Goal: Transaction & Acquisition: Purchase product/service

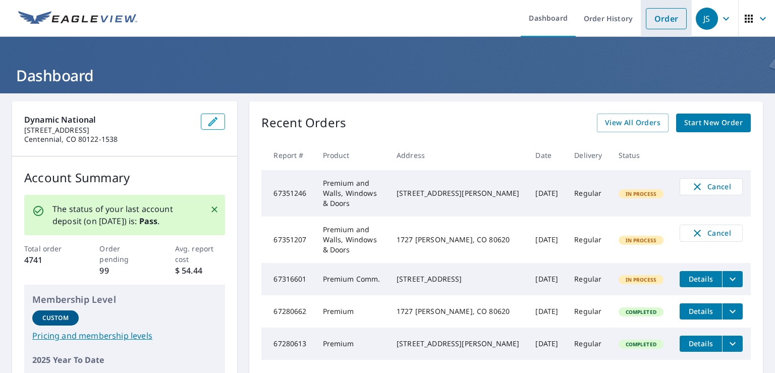
click at [671, 26] on link "Order" at bounding box center [665, 18] width 41 height 21
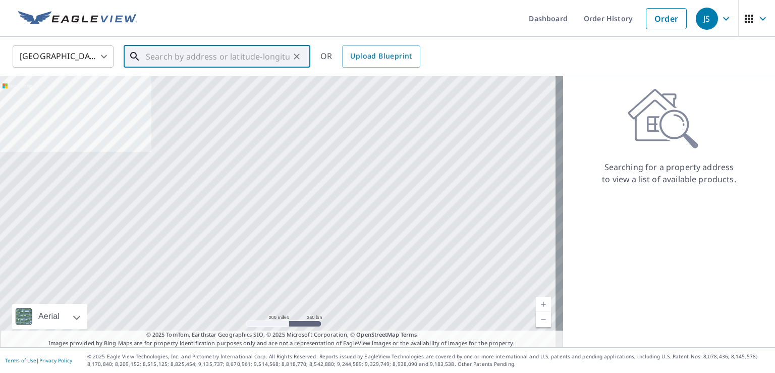
click at [146, 56] on input "text" at bounding box center [218, 56] width 144 height 28
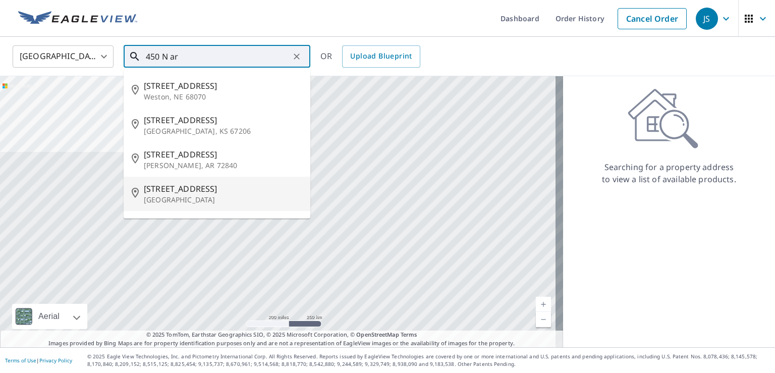
click at [160, 195] on p "[GEOGRAPHIC_DATA]" at bounding box center [223, 200] width 158 height 10
type input "[STREET_ADDRESS]"
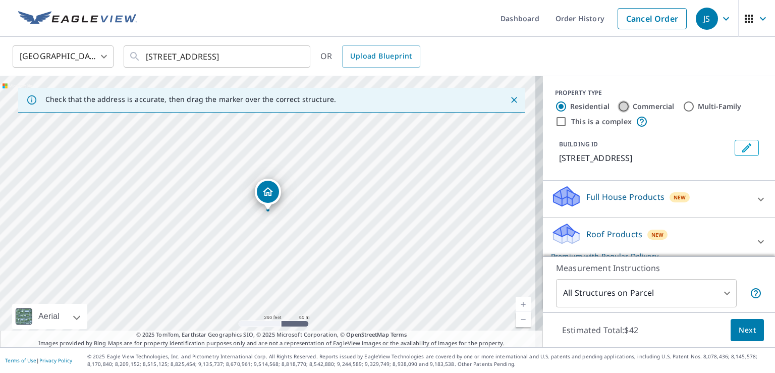
click at [617, 106] on input "Commercial" at bounding box center [623, 106] width 12 height 12
radio input "true"
type input "4"
click at [555, 121] on input "This is a complex" at bounding box center [561, 121] width 12 height 12
checkbox input "true"
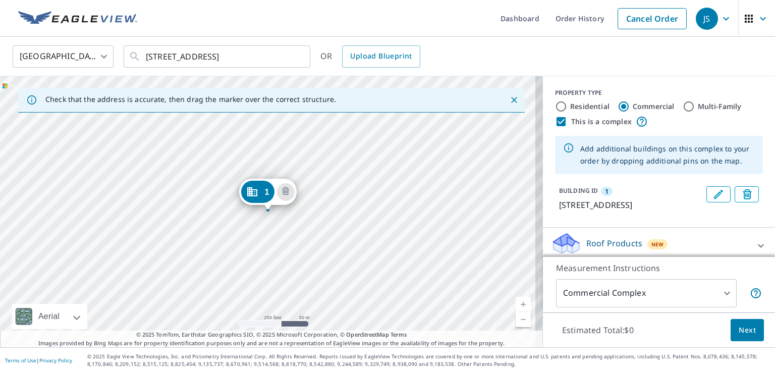
click at [515, 306] on link "Current Level 17, Zoom In" at bounding box center [522, 304] width 15 height 15
click at [515, 306] on link "Current Level 17.726318349966697, Zoom In" at bounding box center [522, 304] width 15 height 15
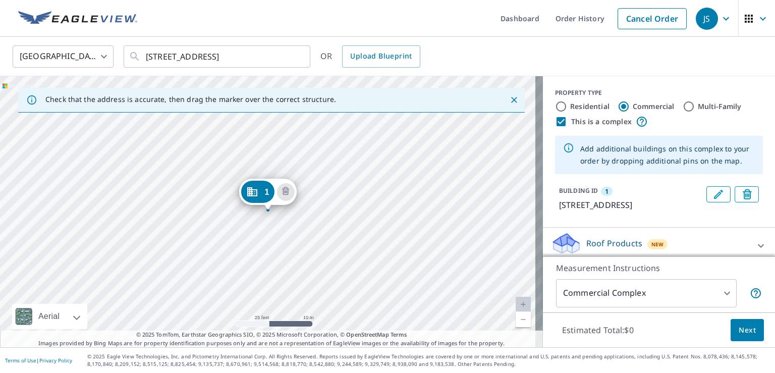
click at [515, 316] on link "Current Level 20, Zoom Out" at bounding box center [522, 319] width 15 height 15
click at [139, 140] on div "1 [STREET_ADDRESS]" at bounding box center [271, 211] width 543 height 271
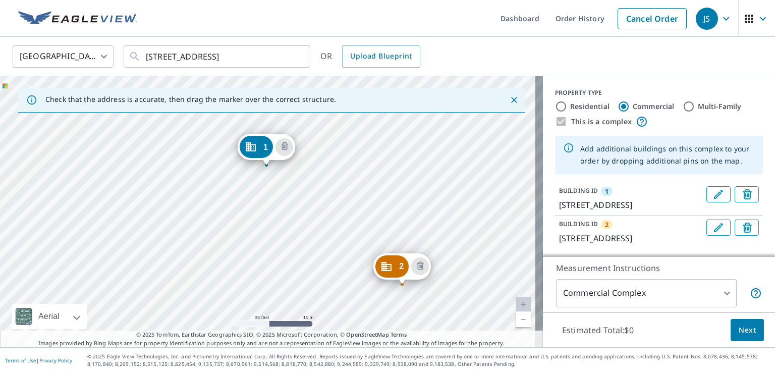
drag, startPoint x: 463, startPoint y: 178, endPoint x: 462, endPoint y: 111, distance: 66.6
click at [462, 111] on div "Check that the address is accurate, then drag the marker over the correct struc…" at bounding box center [271, 211] width 543 height 271
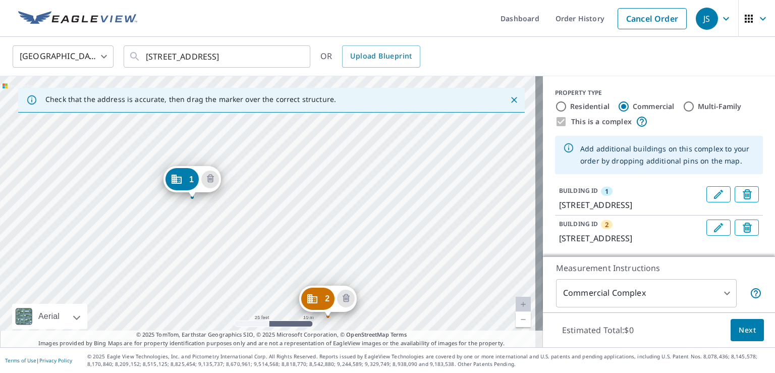
click at [388, 157] on div "2 [STREET_ADDRESS] [GEOGRAPHIC_DATA][STREET_ADDRESS]" at bounding box center [271, 211] width 543 height 271
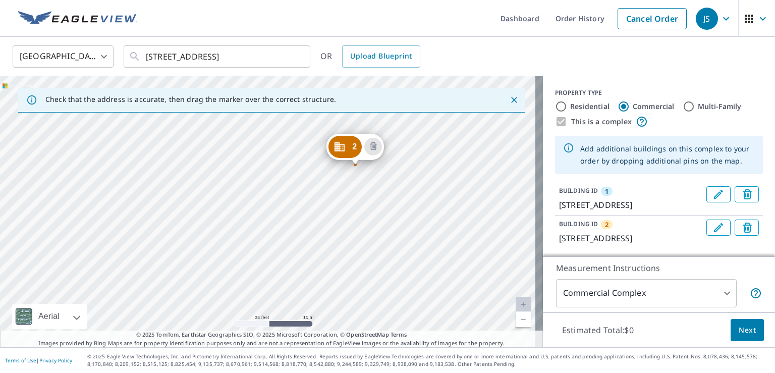
drag, startPoint x: 407, startPoint y: 225, endPoint x: 429, endPoint y: 122, distance: 105.1
click at [429, 123] on div "2 [STREET_ADDRESS] [GEOGRAPHIC_DATA][STREET_ADDRESS]" at bounding box center [271, 211] width 543 height 271
click at [337, 217] on div "2 [STREET_ADDRESS] [GEOGRAPHIC_DATA][STREET_ADDRESS]" at bounding box center [271, 211] width 543 height 271
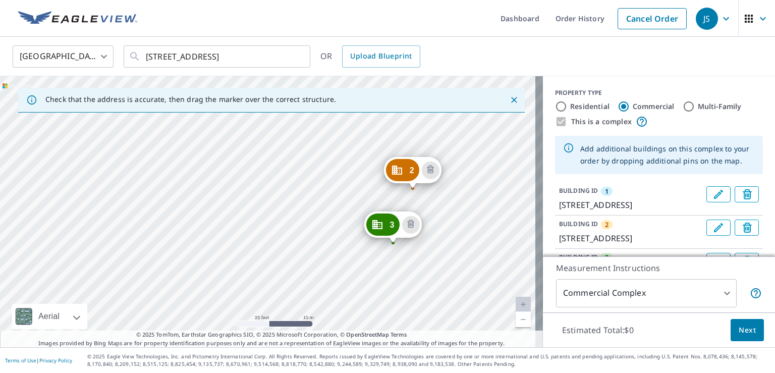
drag, startPoint x: 433, startPoint y: 260, endPoint x: 442, endPoint y: 119, distance: 142.0
click at [442, 119] on div "2 [STREET_ADDRESS] [GEOGRAPHIC_DATA][STREET_ADDRESS] [GEOGRAPHIC_DATA][STREET_A…" at bounding box center [271, 211] width 543 height 271
click at [339, 239] on div "2 [STREET_ADDRESS] [GEOGRAPHIC_DATA][STREET_ADDRESS] [GEOGRAPHIC_DATA][STREET_A…" at bounding box center [271, 211] width 543 height 271
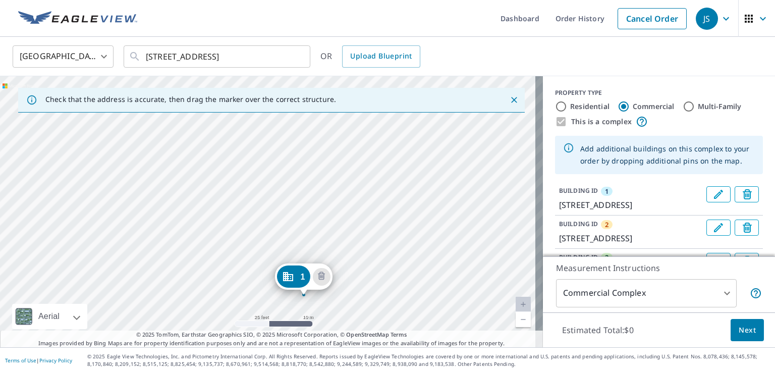
drag, startPoint x: 389, startPoint y: 228, endPoint x: 419, endPoint y: 305, distance: 82.0
click at [426, 313] on div "2 [STREET_ADDRESS] [GEOGRAPHIC_DATA][STREET_ADDRESS] [GEOGRAPHIC_DATA][STREET_A…" at bounding box center [271, 211] width 543 height 271
click at [288, 182] on div "2 [STREET_ADDRESS] [GEOGRAPHIC_DATA][STREET_ADDRESS] [GEOGRAPHIC_DATA][STREET_A…" at bounding box center [271, 211] width 543 height 271
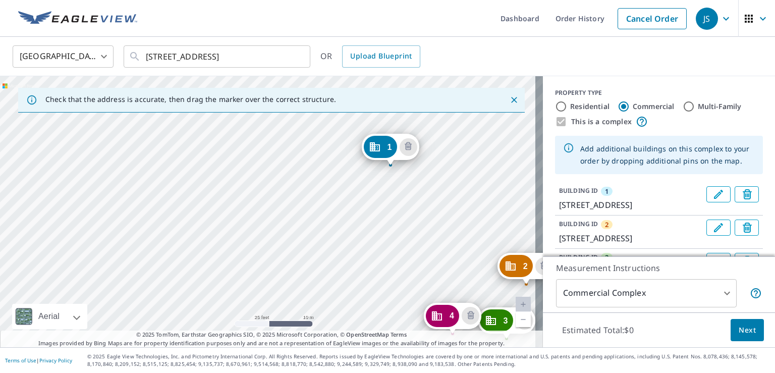
drag, startPoint x: 379, startPoint y: 216, endPoint x: 502, endPoint y: 171, distance: 130.5
click at [502, 171] on div "2 [STREET_ADDRESS] [GEOGRAPHIC_DATA][STREET_ADDRESS] [GEOGRAPHIC_DATA][STREET_A…" at bounding box center [271, 211] width 543 height 271
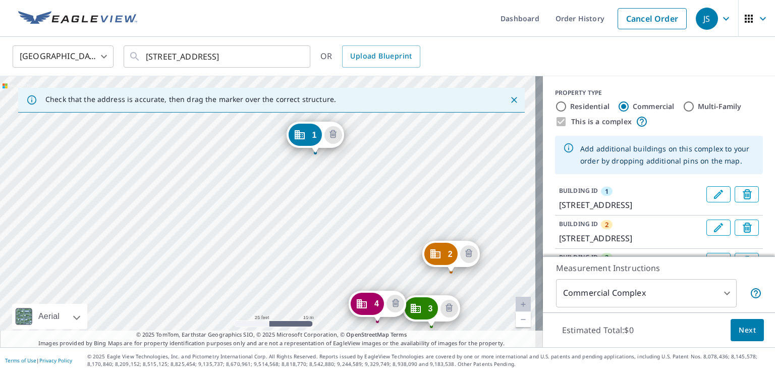
drag, startPoint x: 484, startPoint y: 163, endPoint x: 405, endPoint y: 130, distance: 85.2
click at [405, 130] on div "2 [STREET_ADDRESS] [GEOGRAPHIC_DATA][STREET_ADDRESS] [GEOGRAPHIC_DATA][STREET_A…" at bounding box center [271, 211] width 543 height 271
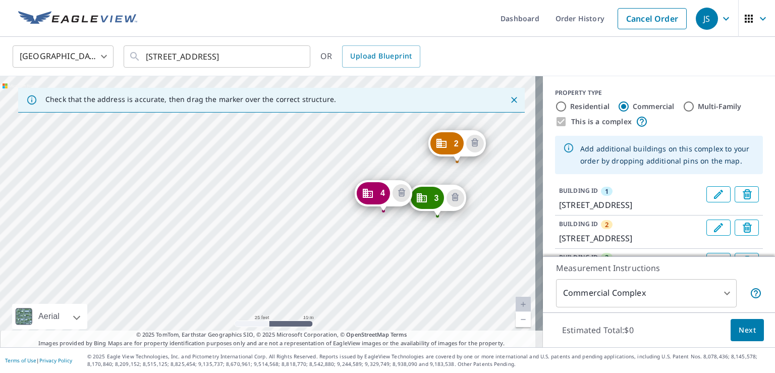
drag, startPoint x: 480, startPoint y: 291, endPoint x: 495, endPoint y: 201, distance: 91.5
click at [495, 201] on div "2 [STREET_ADDRESS] [GEOGRAPHIC_DATA][STREET_ADDRESS] [GEOGRAPHIC_DATA][STREET_A…" at bounding box center [271, 211] width 543 height 271
click at [371, 248] on div "2 [STREET_ADDRESS] [GEOGRAPHIC_DATA][STREET_ADDRESS] [GEOGRAPHIC_DATA][STREET_A…" at bounding box center [271, 211] width 543 height 271
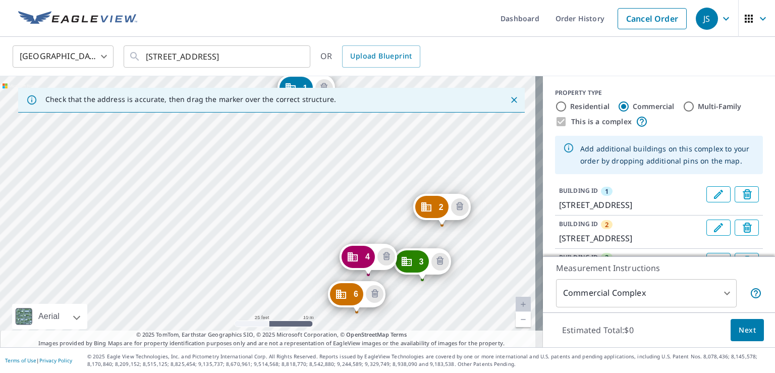
drag, startPoint x: 381, startPoint y: 242, endPoint x: 419, endPoint y: 138, distance: 110.7
click at [419, 138] on div "2 [STREET_ADDRESS] [GEOGRAPHIC_DATA][STREET_ADDRESS] [GEOGRAPHIC_DATA][STREET_A…" at bounding box center [271, 211] width 543 height 271
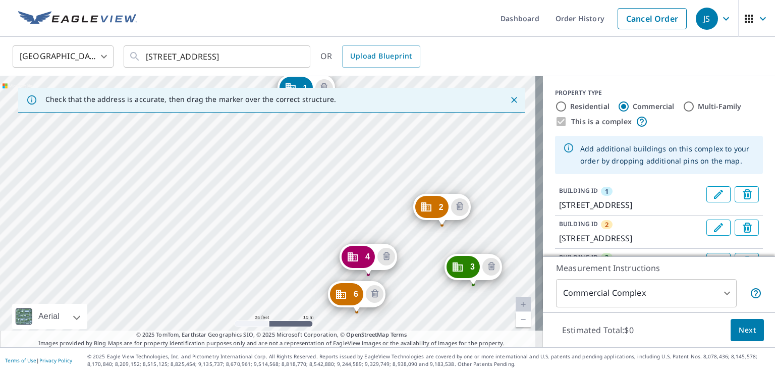
drag, startPoint x: 439, startPoint y: 228, endPoint x: 481, endPoint y: 264, distance: 54.4
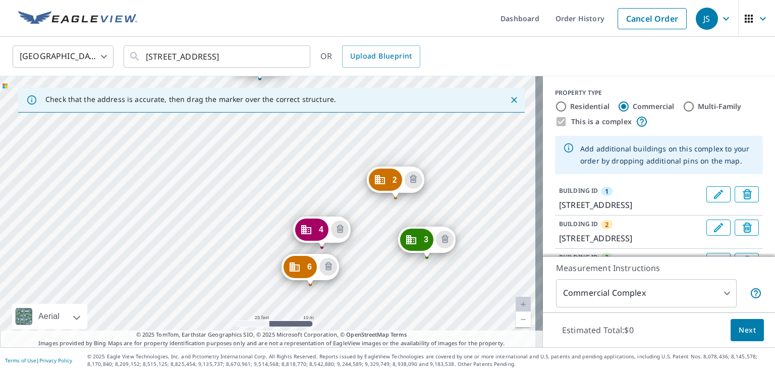
drag, startPoint x: 424, startPoint y: 278, endPoint x: 415, endPoint y: 147, distance: 131.4
click at [415, 147] on div "2 [STREET_ADDRESS] [GEOGRAPHIC_DATA][STREET_ADDRESS] [GEOGRAPHIC_DATA][STREET_A…" at bounding box center [271, 211] width 543 height 271
click at [409, 175] on icon "Delete building 2" at bounding box center [412, 179] width 12 height 12
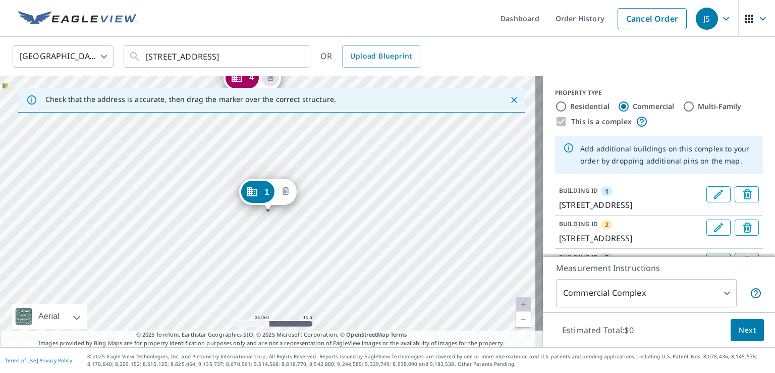
click at [283, 190] on icon "Delete building 1" at bounding box center [285, 192] width 12 height 12
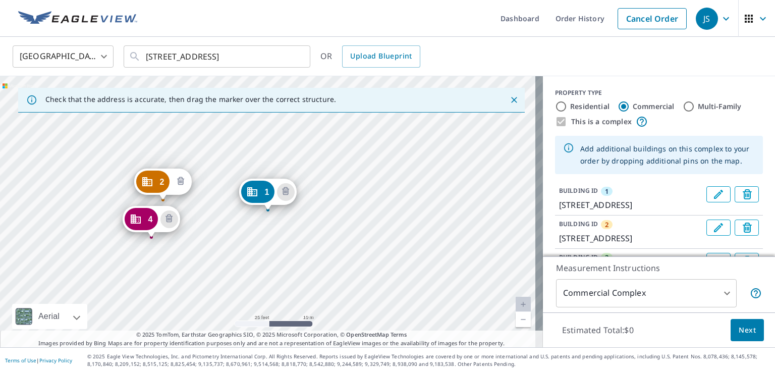
click at [182, 182] on icon "Delete building 2" at bounding box center [180, 181] width 12 height 12
click at [171, 217] on icon "Delete building 3" at bounding box center [168, 218] width 7 height 8
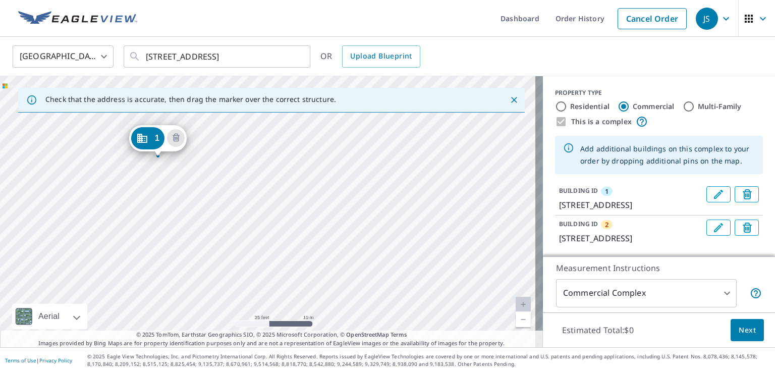
drag, startPoint x: 259, startPoint y: 193, endPoint x: 149, endPoint y: 139, distance: 122.5
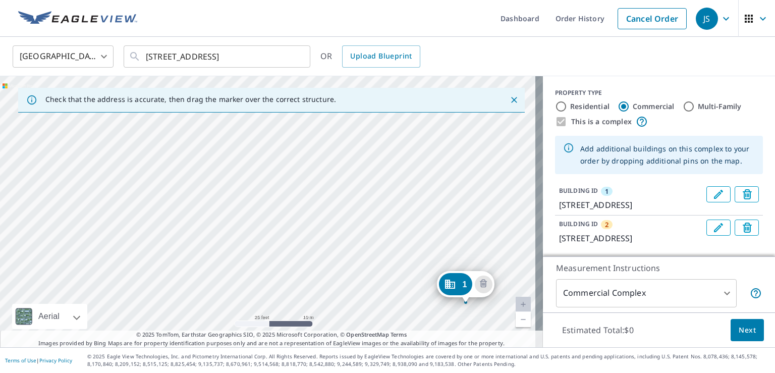
drag, startPoint x: 292, startPoint y: 218, endPoint x: 490, endPoint y: 308, distance: 217.3
click at [490, 309] on div "2 [STREET_ADDRESS] [GEOGRAPHIC_DATA][STREET_ADDRESS]" at bounding box center [271, 211] width 543 height 271
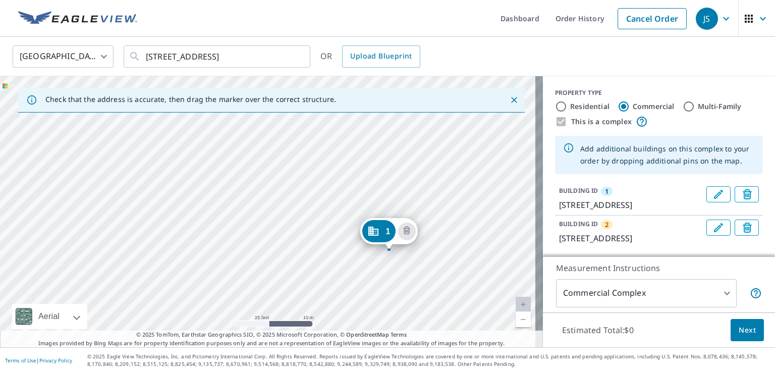
drag, startPoint x: 401, startPoint y: 197, endPoint x: 325, endPoint y: 145, distance: 92.6
click at [325, 145] on div "2 [STREET_ADDRESS] [GEOGRAPHIC_DATA][STREET_ADDRESS]" at bounding box center [271, 211] width 543 height 271
click at [632, 19] on link "Cancel Order" at bounding box center [651, 18] width 69 height 21
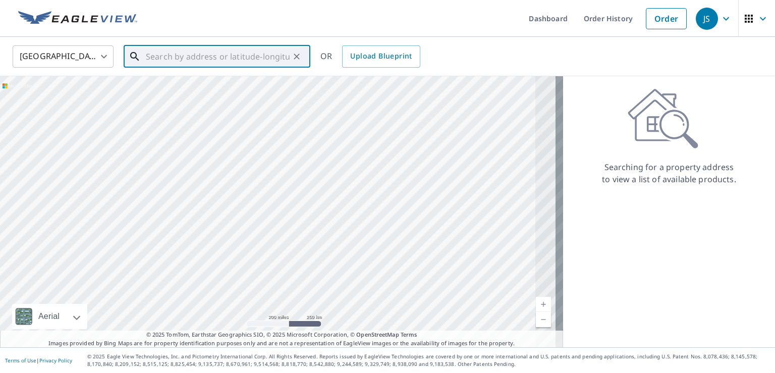
click at [187, 57] on input "text" at bounding box center [218, 56] width 144 height 28
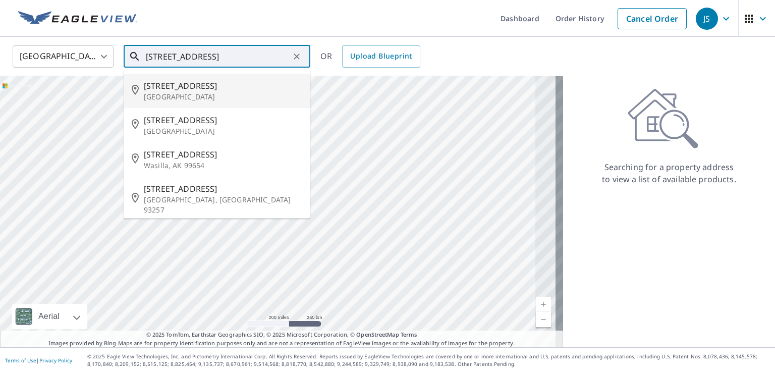
click at [183, 97] on p "[GEOGRAPHIC_DATA]" at bounding box center [223, 97] width 158 height 10
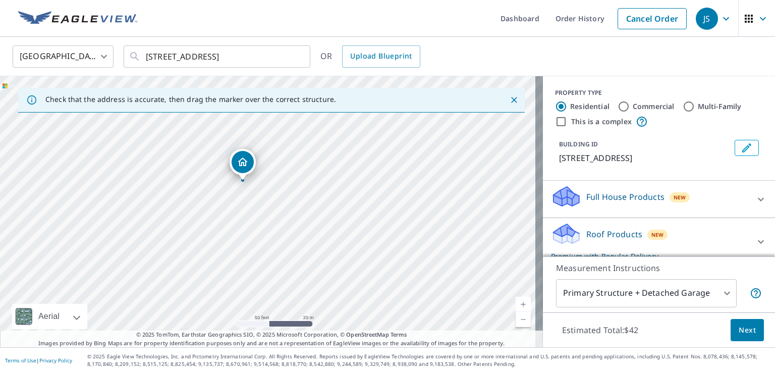
click at [515, 319] on link "Current Level 19, Zoom Out" at bounding box center [522, 319] width 15 height 15
click at [516, 303] on link "Current Level 18, Zoom In" at bounding box center [522, 304] width 15 height 15
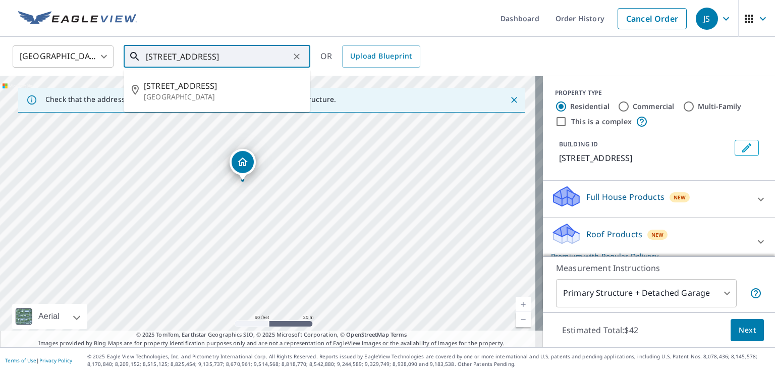
click at [159, 56] on input "[STREET_ADDRESS]" at bounding box center [218, 56] width 144 height 28
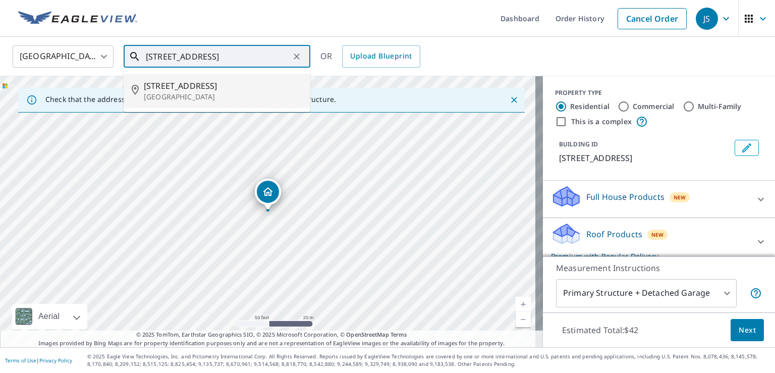
click at [189, 92] on p "[GEOGRAPHIC_DATA]" at bounding box center [223, 97] width 158 height 10
click at [158, 55] on input "[STREET_ADDRESS]" at bounding box center [218, 56] width 144 height 28
click at [272, 57] on input "[STREET_ADDRESS]" at bounding box center [218, 56] width 144 height 28
type input "[STREET_ADDRESS]"
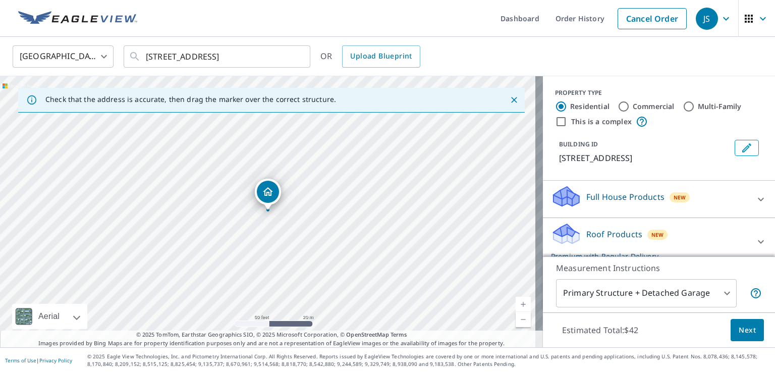
click at [470, 59] on div "[GEOGRAPHIC_DATA] [GEOGRAPHIC_DATA] ​ [STREET_ADDRESS] ​ OR Upload Blueprint" at bounding box center [383, 56] width 757 height 24
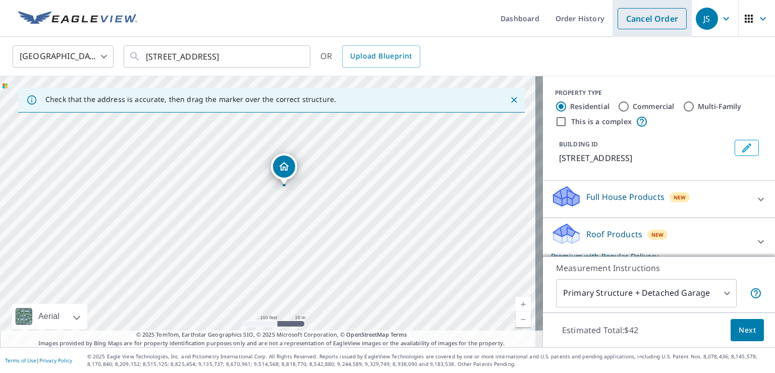
click at [656, 24] on link "Cancel Order" at bounding box center [651, 18] width 69 height 21
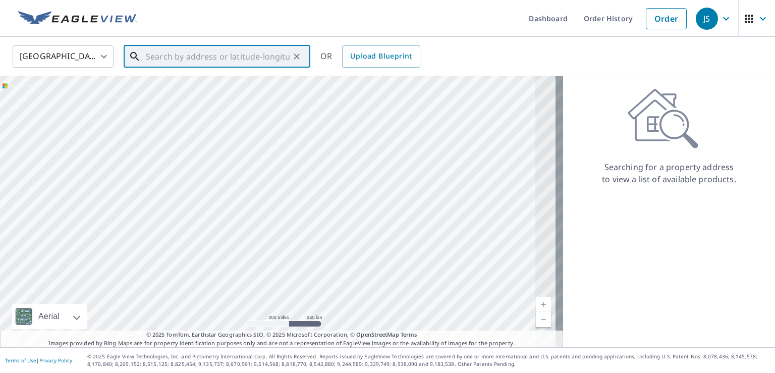
click at [187, 54] on input "text" at bounding box center [218, 56] width 144 height 28
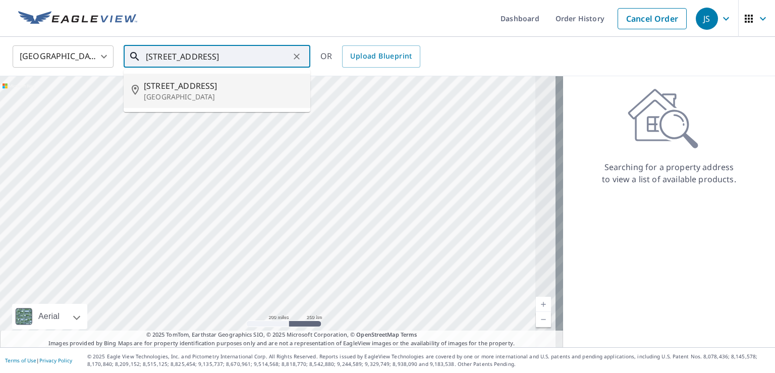
click at [279, 57] on input "[STREET_ADDRESS]" at bounding box center [218, 56] width 144 height 28
click at [155, 92] on p "[GEOGRAPHIC_DATA]" at bounding box center [223, 97] width 158 height 10
type input "[STREET_ADDRESS]"
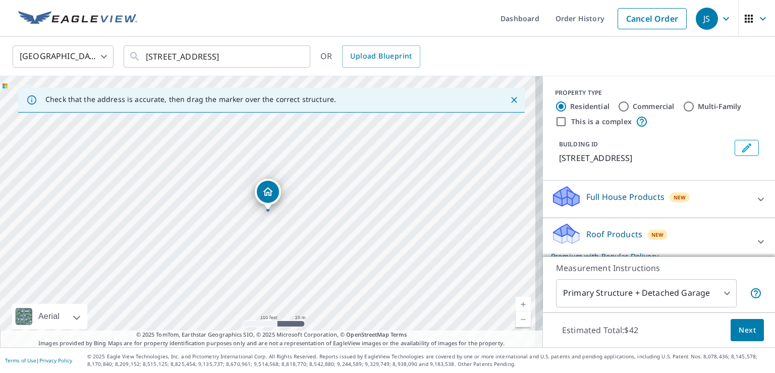
click at [187, 213] on div "[STREET_ADDRESS]" at bounding box center [271, 211] width 543 height 271
drag, startPoint x: 268, startPoint y: 197, endPoint x: 191, endPoint y: 209, distance: 78.6
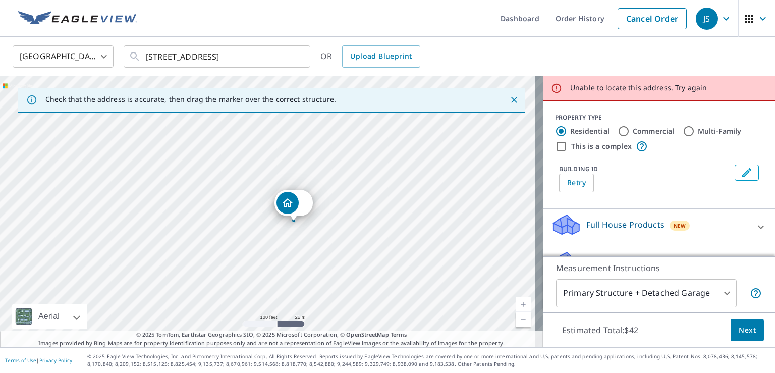
drag, startPoint x: 264, startPoint y: 194, endPoint x: 290, endPoint y: 204, distance: 27.8
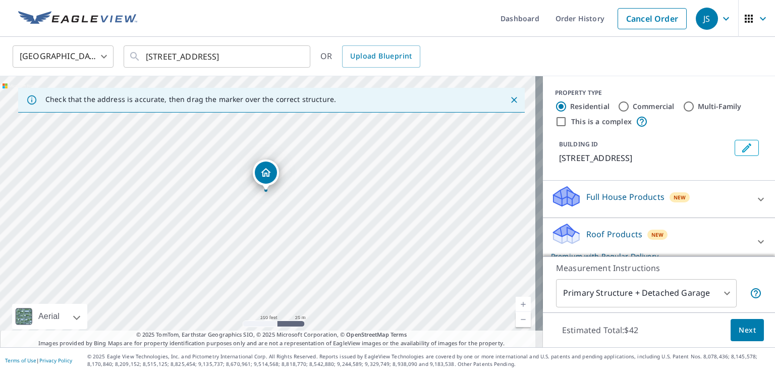
drag, startPoint x: 270, startPoint y: 194, endPoint x: 268, endPoint y: 174, distance: 19.8
drag, startPoint x: 265, startPoint y: 189, endPoint x: 263, endPoint y: 207, distance: 17.8
drag, startPoint x: 270, startPoint y: 193, endPoint x: 258, endPoint y: 170, distance: 26.2
drag, startPoint x: 267, startPoint y: 197, endPoint x: 264, endPoint y: 173, distance: 23.4
drag, startPoint x: 264, startPoint y: 173, endPoint x: 262, endPoint y: 189, distance: 15.3
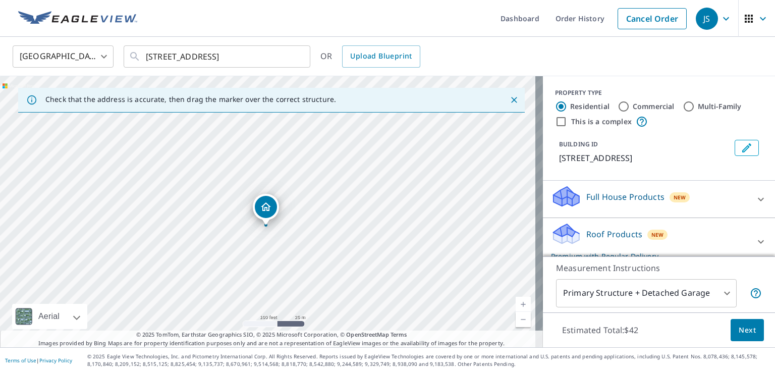
click at [262, 189] on div "[STREET_ADDRESS]" at bounding box center [271, 211] width 543 height 271
drag, startPoint x: 264, startPoint y: 203, endPoint x: 285, endPoint y: 247, distance: 48.0
drag, startPoint x: 268, startPoint y: 195, endPoint x: 263, endPoint y: 203, distance: 9.7
drag, startPoint x: 269, startPoint y: 194, endPoint x: 249, endPoint y: 165, distance: 34.8
drag, startPoint x: 263, startPoint y: 195, endPoint x: 233, endPoint y: 119, distance: 81.8
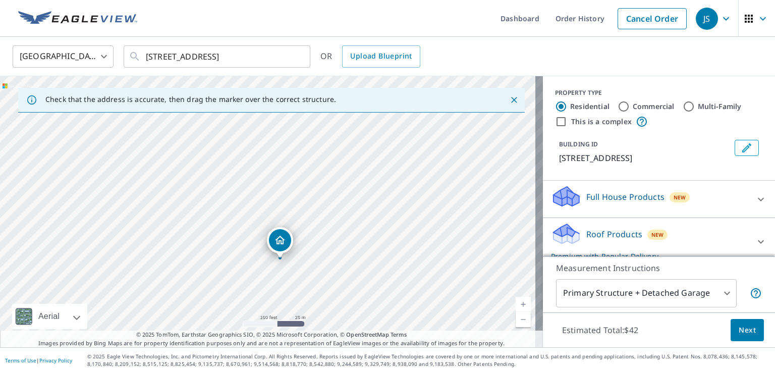
drag, startPoint x: 269, startPoint y: 195, endPoint x: 281, endPoint y: 243, distance: 49.4
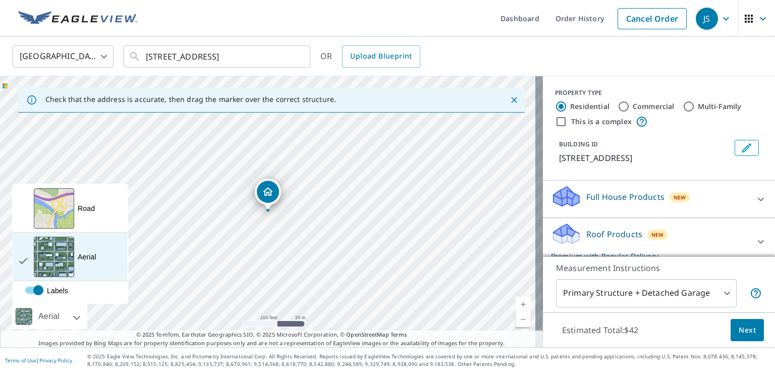
click at [61, 255] on div "View aerial and more..." at bounding box center [54, 257] width 40 height 40
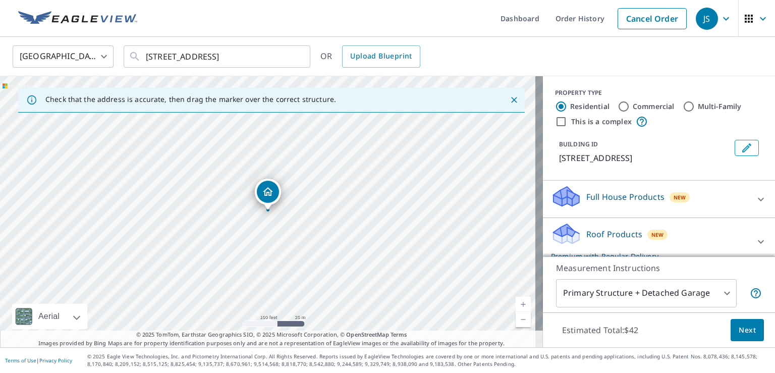
click at [617, 108] on input "Commercial" at bounding box center [623, 106] width 12 height 12
radio input "true"
type input "4"
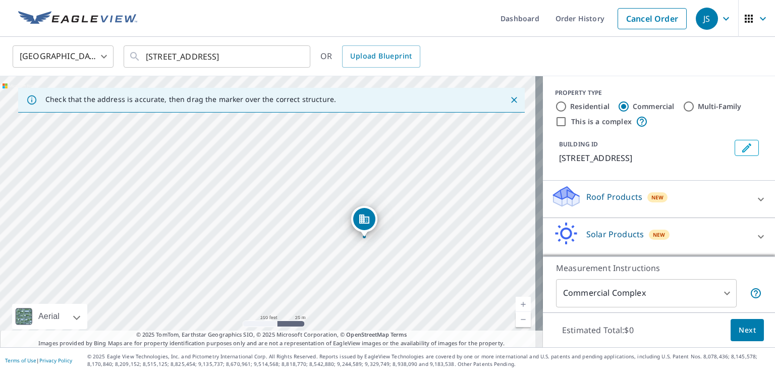
drag, startPoint x: 265, startPoint y: 188, endPoint x: 361, endPoint y: 214, distance: 100.0
drag, startPoint x: 269, startPoint y: 189, endPoint x: 190, endPoint y: 197, distance: 79.6
drag, startPoint x: 269, startPoint y: 192, endPoint x: 264, endPoint y: 183, distance: 10.8
click at [555, 123] on input "This is a complex" at bounding box center [561, 121] width 12 height 12
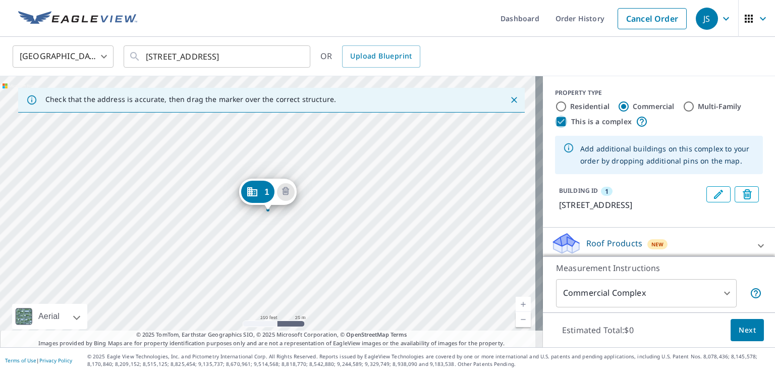
click at [555, 123] on input "This is a complex" at bounding box center [561, 121] width 12 height 12
checkbox input "false"
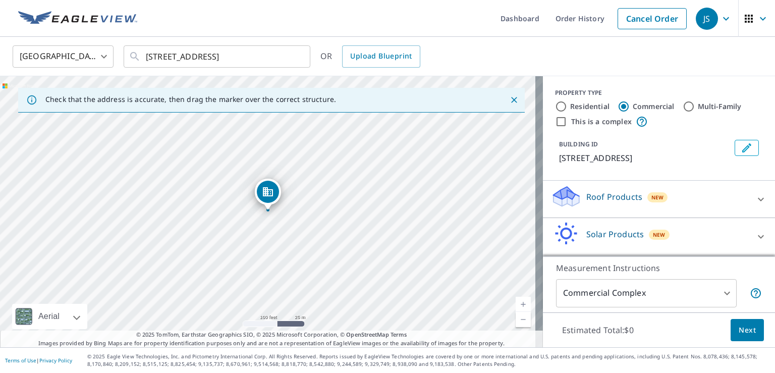
scroll to position [35, 0]
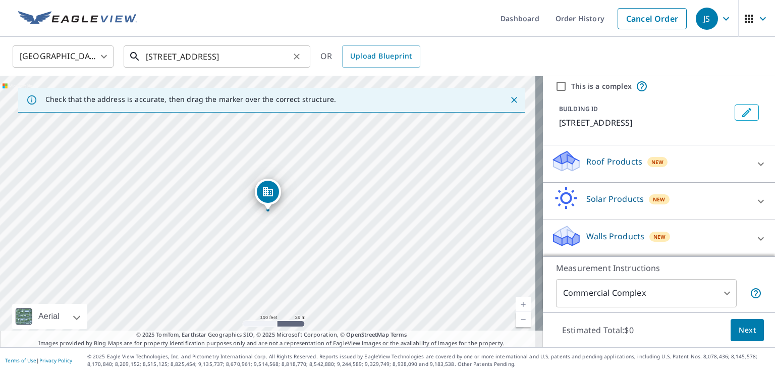
click at [159, 56] on input "[STREET_ADDRESS]" at bounding box center [218, 56] width 144 height 28
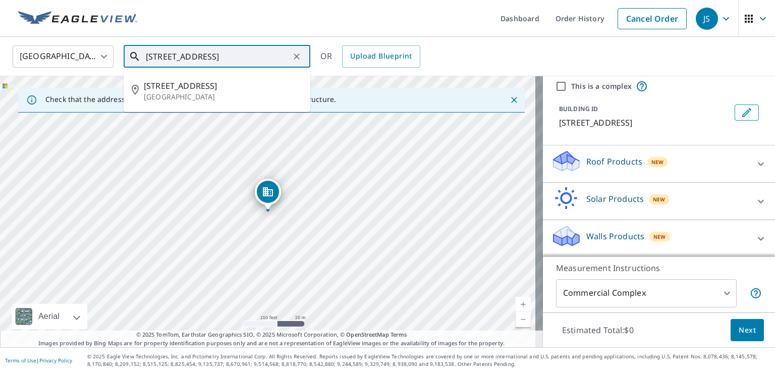
type input "[STREET_ADDRESS]"
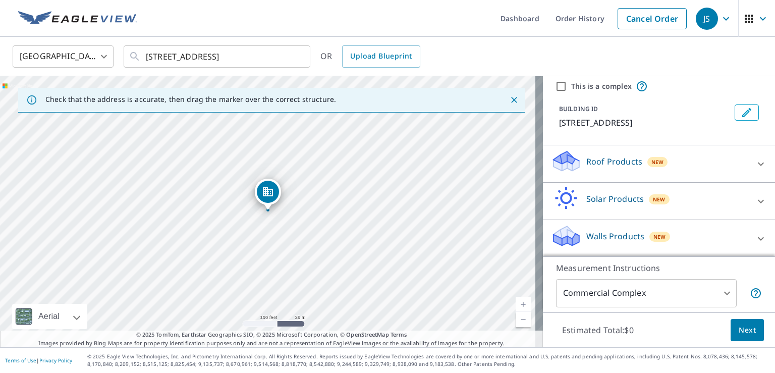
click at [448, 49] on div "[GEOGRAPHIC_DATA] [GEOGRAPHIC_DATA] ​ [STREET_ADDRESS] ​ OR Upload Blueprint" at bounding box center [383, 56] width 757 height 24
click at [738, 326] on span "Next" at bounding box center [746, 330] width 17 height 13
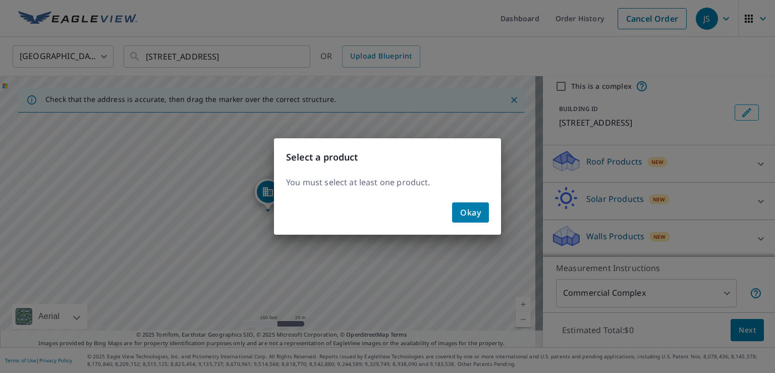
click at [464, 214] on span "Okay" at bounding box center [470, 212] width 21 height 14
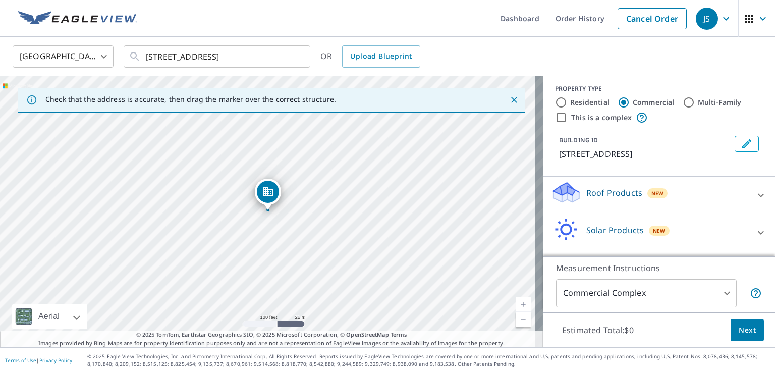
scroll to position [0, 0]
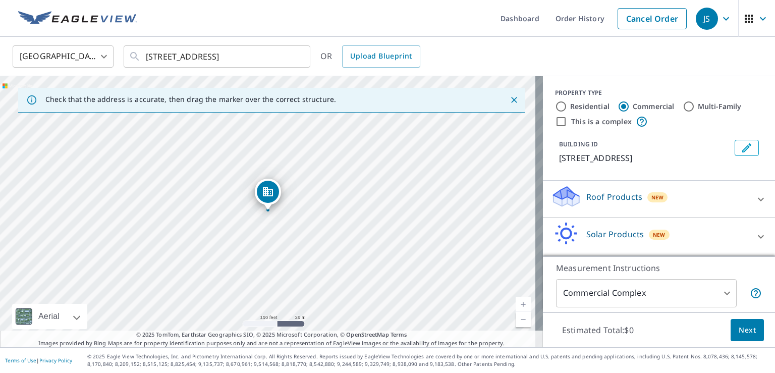
click at [586, 195] on p "Roof Products" at bounding box center [614, 197] width 56 height 12
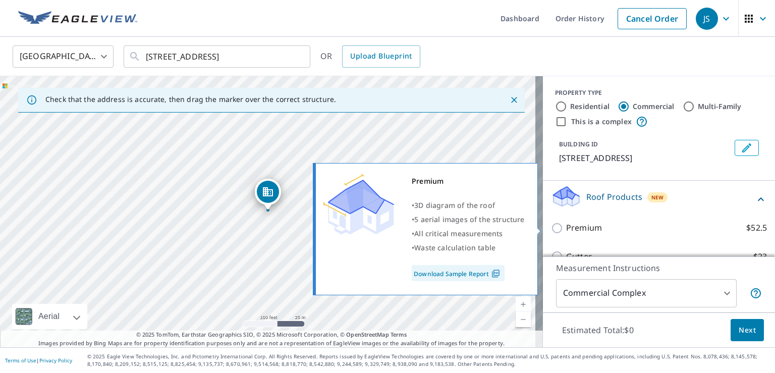
click at [551, 225] on input "Premium $52.5" at bounding box center [558, 228] width 15 height 12
checkbox input "true"
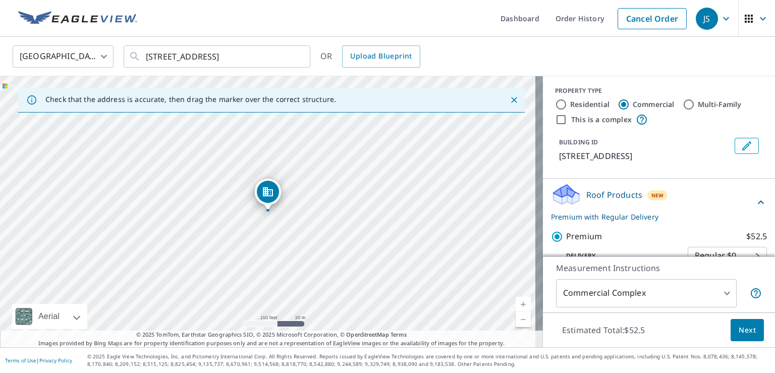
scroll to position [153, 0]
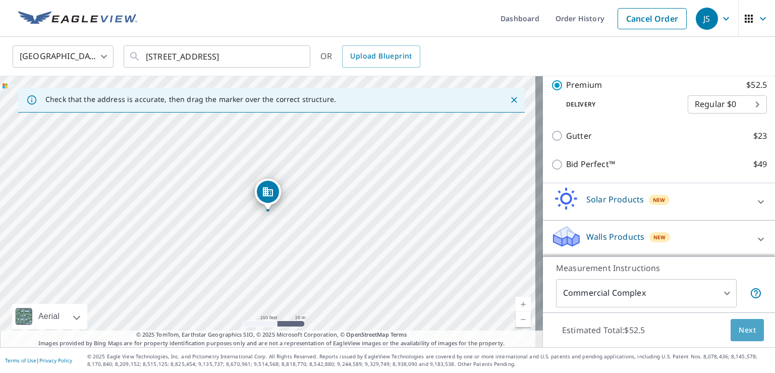
click at [738, 330] on span "Next" at bounding box center [746, 330] width 17 height 13
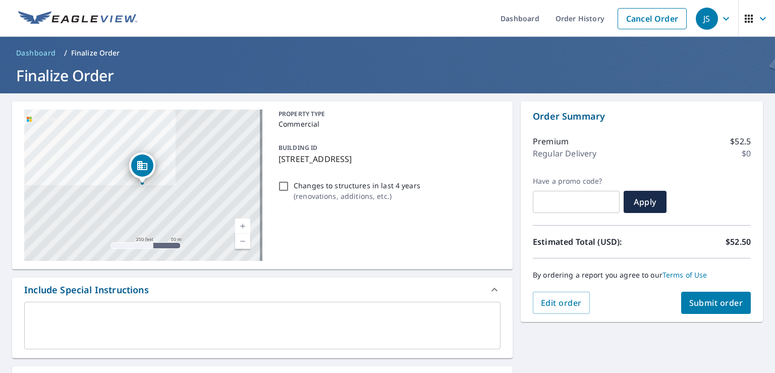
click at [281, 186] on input "Changes to structures in last 4 years ( renovations, additions, etc. )" at bounding box center [283, 186] width 12 height 12
checkbox input "true"
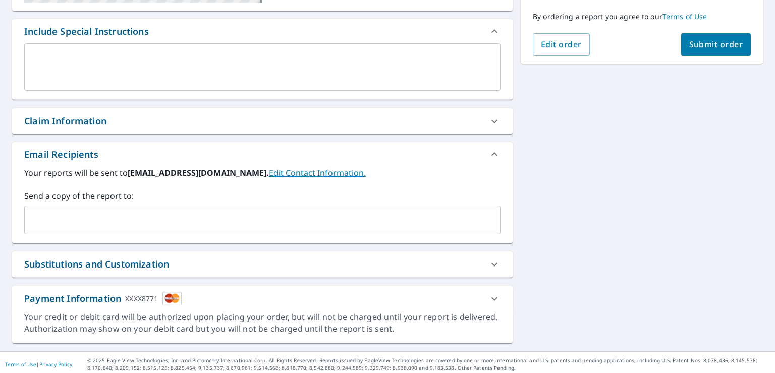
scroll to position [261, 0]
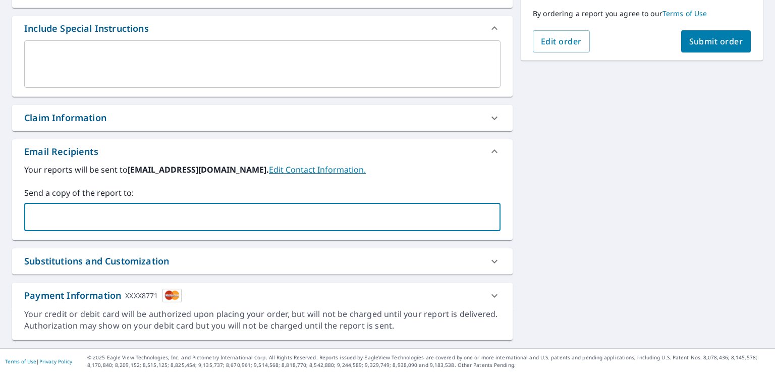
click at [36, 207] on input "text" at bounding box center [255, 216] width 452 height 19
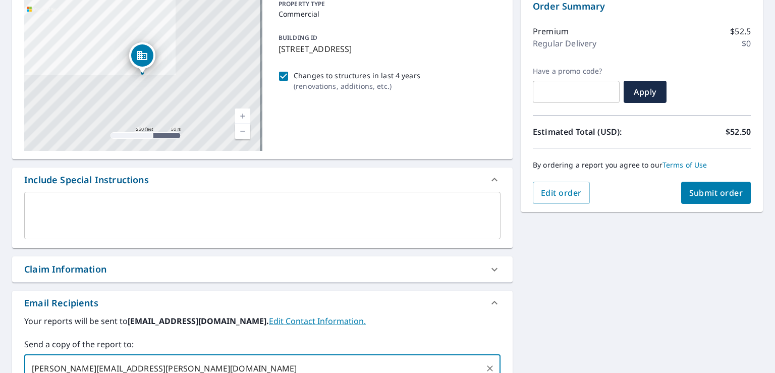
scroll to position [60, 0]
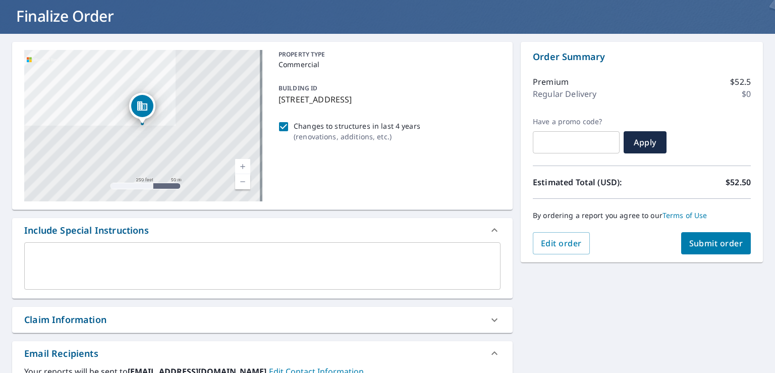
type input "[PERSON_NAME][EMAIL_ADDRESS][PERSON_NAME][DOMAIN_NAME]"
click at [713, 246] on span "Submit order" at bounding box center [716, 243] width 54 height 11
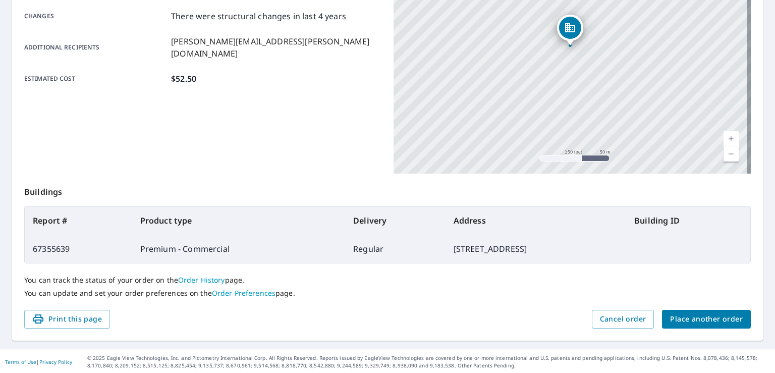
scroll to position [220, 0]
click at [705, 322] on span "Place another order" at bounding box center [706, 318] width 73 height 13
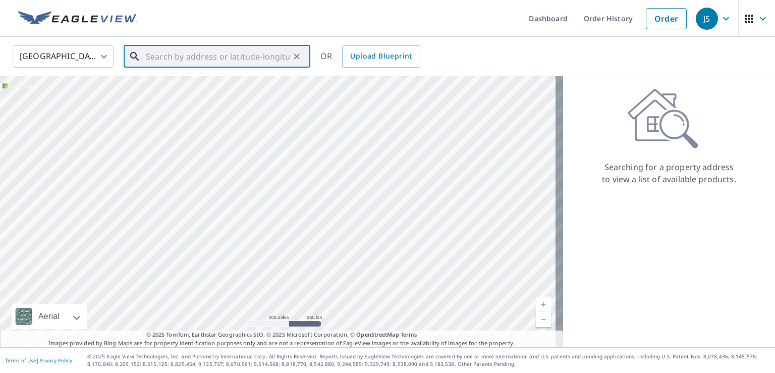
click at [178, 56] on input "text" at bounding box center [218, 56] width 144 height 28
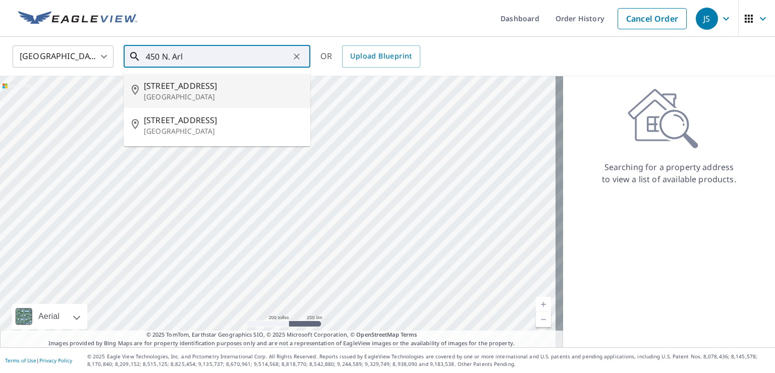
click at [176, 90] on span "[STREET_ADDRESS]" at bounding box center [223, 86] width 158 height 12
type input "[STREET_ADDRESS]"
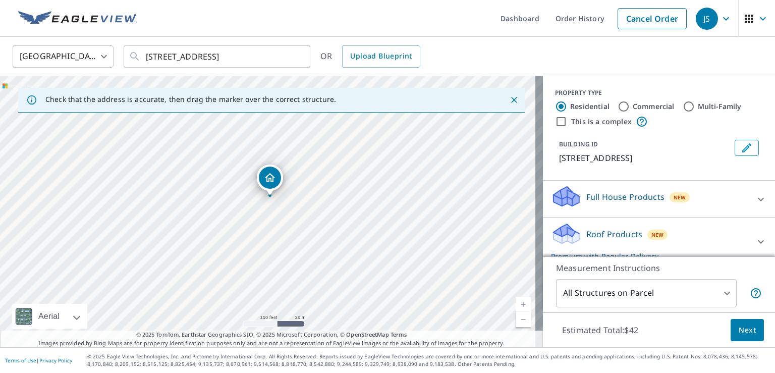
drag, startPoint x: 264, startPoint y: 164, endPoint x: 266, endPoint y: 180, distance: 15.8
click at [567, 232] on icon at bounding box center [566, 237] width 26 height 12
click at [246, 139] on div "[STREET_ADDRESS]" at bounding box center [271, 211] width 543 height 271
drag, startPoint x: 267, startPoint y: 194, endPoint x: 266, endPoint y: 132, distance: 61.5
drag, startPoint x: 274, startPoint y: 190, endPoint x: 265, endPoint y: 178, distance: 15.4
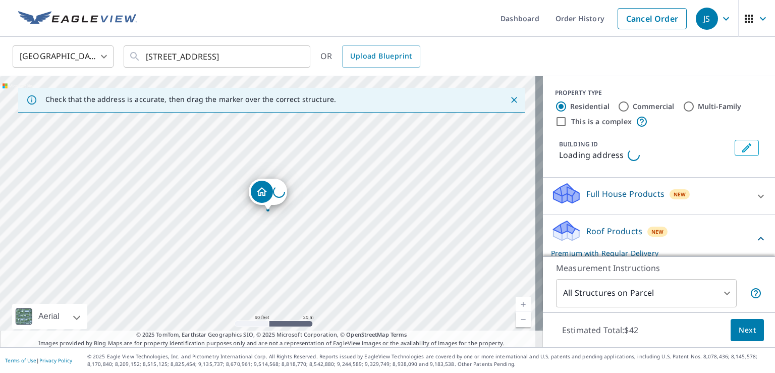
drag, startPoint x: 264, startPoint y: 177, endPoint x: 260, endPoint y: 168, distance: 9.7
click at [264, 175] on div "Loading address" at bounding box center [271, 211] width 543 height 271
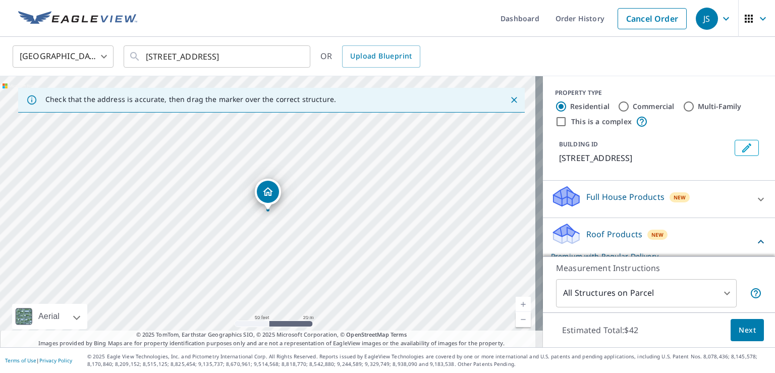
click at [258, 163] on div "[STREET_ADDRESS]" at bounding box center [271, 211] width 543 height 271
drag, startPoint x: 268, startPoint y: 194, endPoint x: 259, endPoint y: 169, distance: 26.8
drag, startPoint x: 265, startPoint y: 189, endPoint x: 280, endPoint y: 238, distance: 51.2
drag, startPoint x: 264, startPoint y: 188, endPoint x: 279, endPoint y: 242, distance: 56.5
drag, startPoint x: 268, startPoint y: 196, endPoint x: 275, endPoint y: 232, distance: 36.9
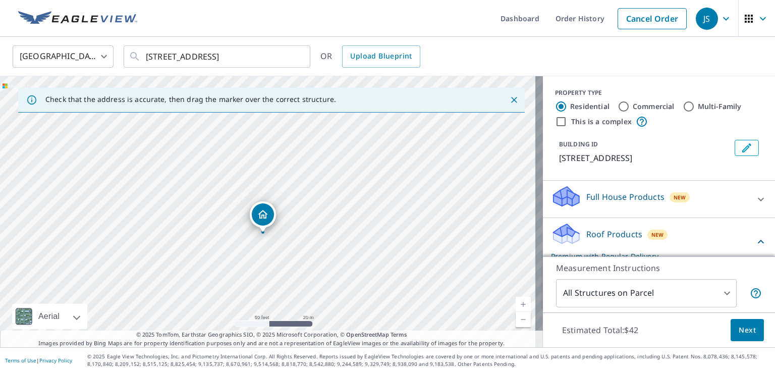
drag, startPoint x: 269, startPoint y: 189, endPoint x: 264, endPoint y: 211, distance: 22.8
drag, startPoint x: 265, startPoint y: 191, endPoint x: 323, endPoint y: 167, distance: 63.3
drag, startPoint x: 269, startPoint y: 191, endPoint x: 265, endPoint y: 177, distance: 14.6
drag, startPoint x: 266, startPoint y: 189, endPoint x: 262, endPoint y: 177, distance: 12.8
drag, startPoint x: 268, startPoint y: 188, endPoint x: 222, endPoint y: 189, distance: 45.9
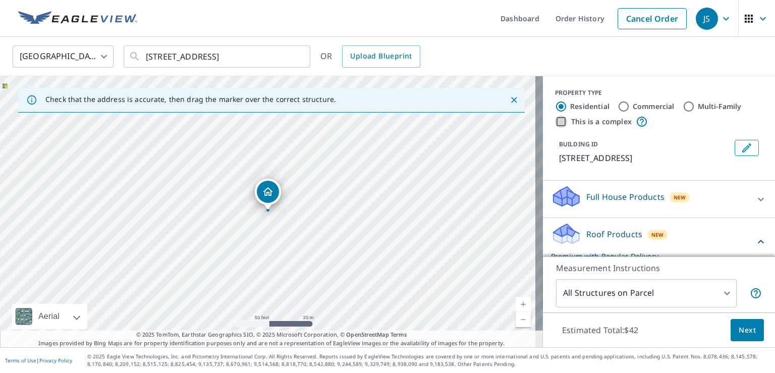
click at [555, 121] on input "This is a complex" at bounding box center [561, 121] width 12 height 12
checkbox input "true"
radio input "false"
radio input "true"
type input "4"
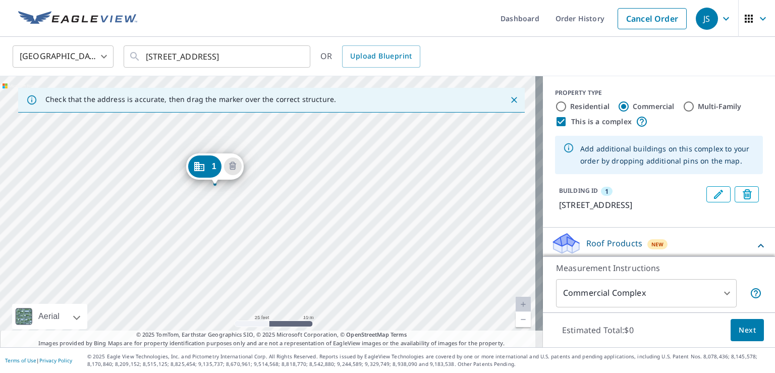
click at [300, 191] on div "1 [STREET_ADDRESS]" at bounding box center [271, 211] width 543 height 271
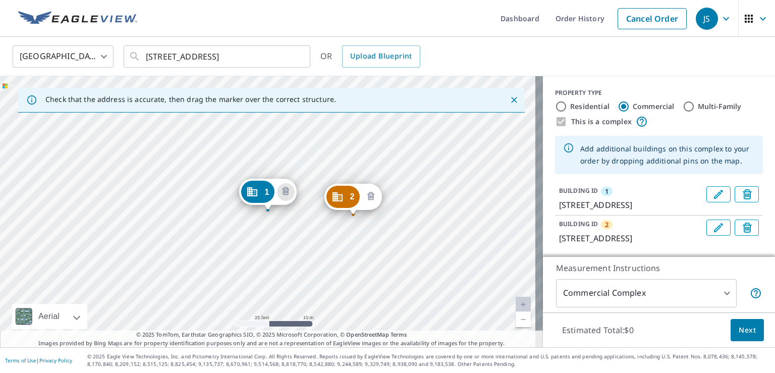
click at [369, 194] on icon "Delete building 2" at bounding box center [370, 196] width 7 height 8
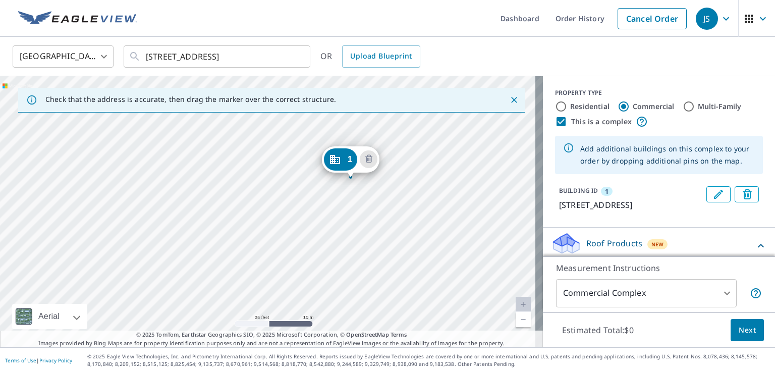
drag, startPoint x: 256, startPoint y: 189, endPoint x: 338, endPoint y: 156, distance: 89.0
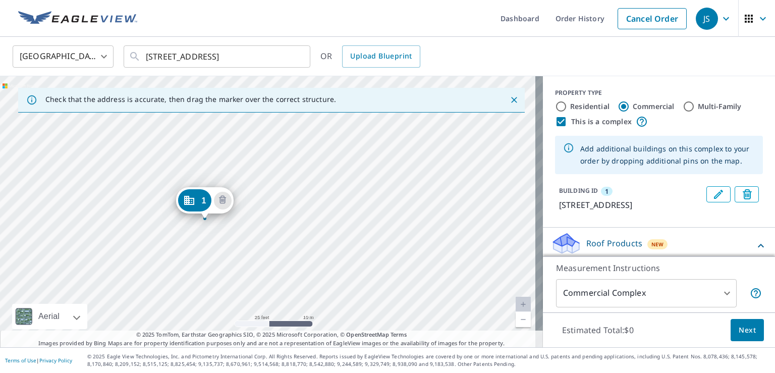
click at [274, 164] on div "1 [STREET_ADDRESS]" at bounding box center [271, 211] width 543 height 271
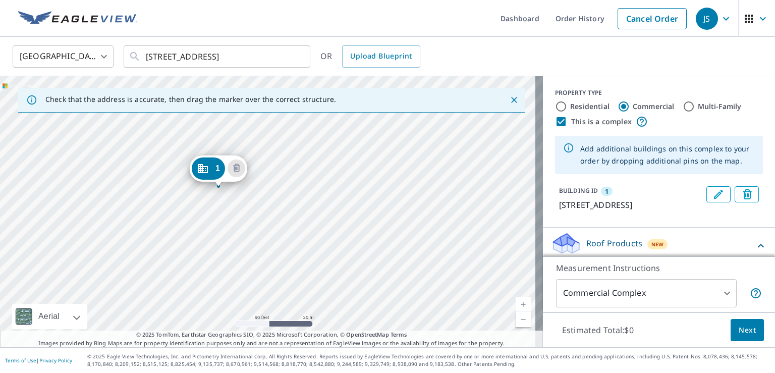
drag, startPoint x: 256, startPoint y: 171, endPoint x: 206, endPoint y: 168, distance: 50.0
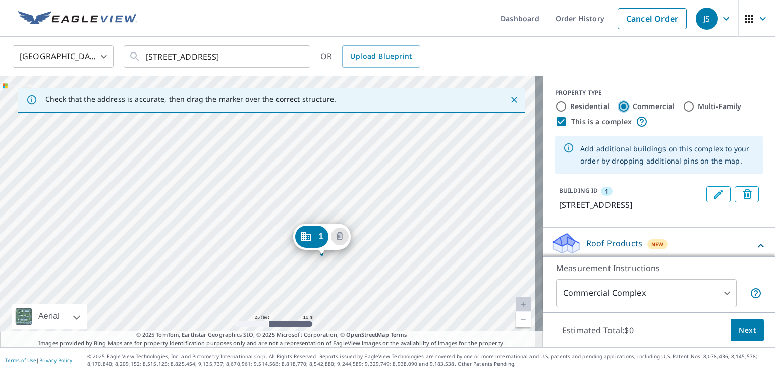
click at [617, 106] on input "Commercial" at bounding box center [623, 106] width 12 height 12
click at [555, 121] on input "This is a complex" at bounding box center [561, 121] width 12 height 12
checkbox input "false"
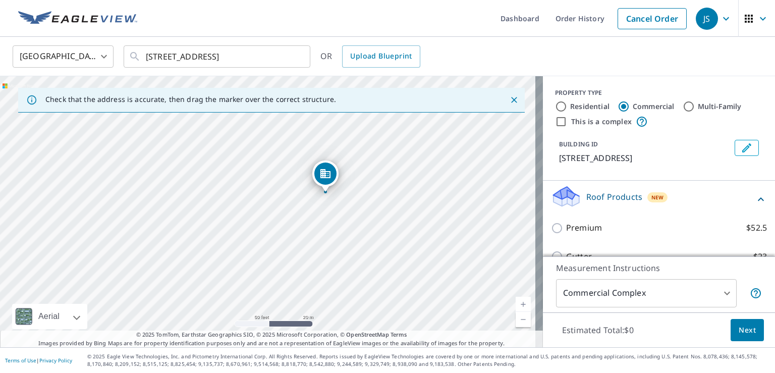
click at [434, 189] on div "[STREET_ADDRESS]" at bounding box center [271, 211] width 543 height 271
drag, startPoint x: 357, startPoint y: 177, endPoint x: 434, endPoint y: 288, distance: 135.5
click at [434, 288] on div "[STREET_ADDRESS]" at bounding box center [271, 211] width 543 height 271
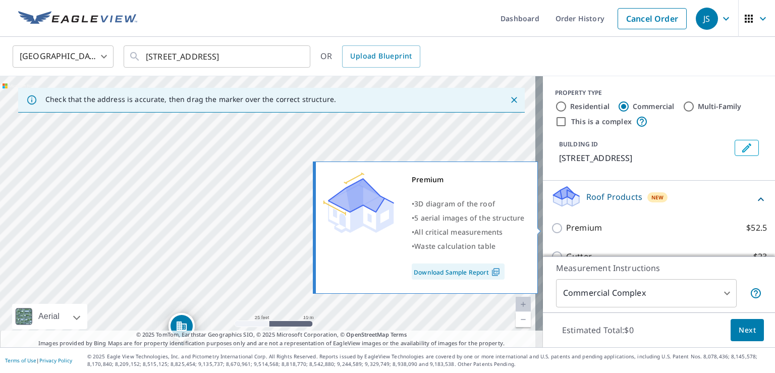
click at [551, 227] on input "Premium $52.5" at bounding box center [558, 228] width 15 height 12
checkbox input "true"
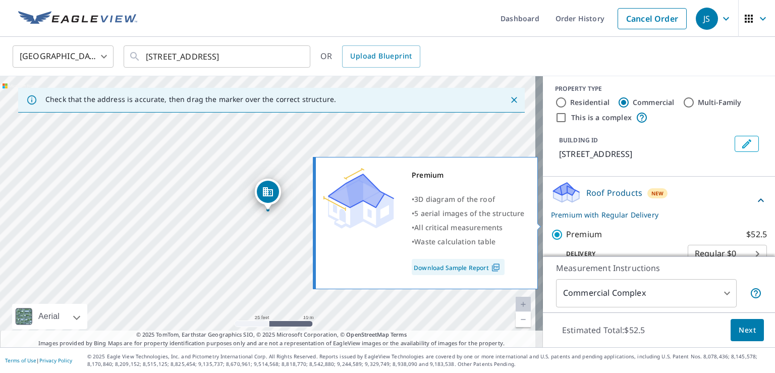
scroll to position [3, 0]
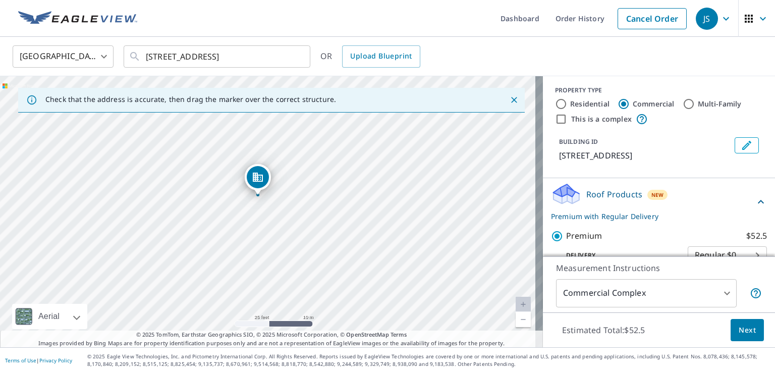
drag, startPoint x: 266, startPoint y: 192, endPoint x: 256, endPoint y: 177, distance: 18.2
click at [555, 120] on input "This is a complex" at bounding box center [561, 119] width 12 height 12
checkbox input "true"
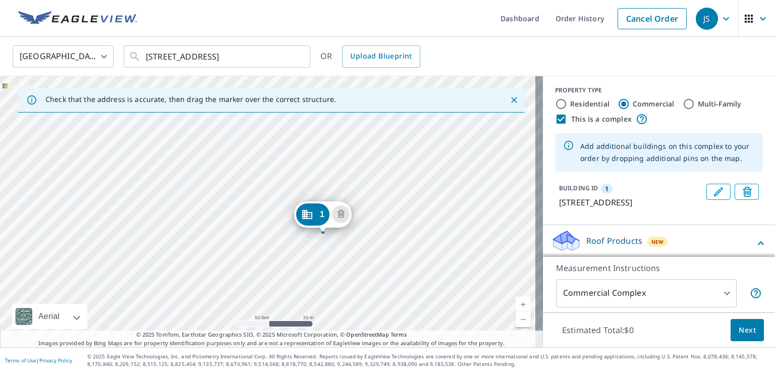
drag, startPoint x: 259, startPoint y: 196, endPoint x: 314, endPoint y: 218, distance: 59.3
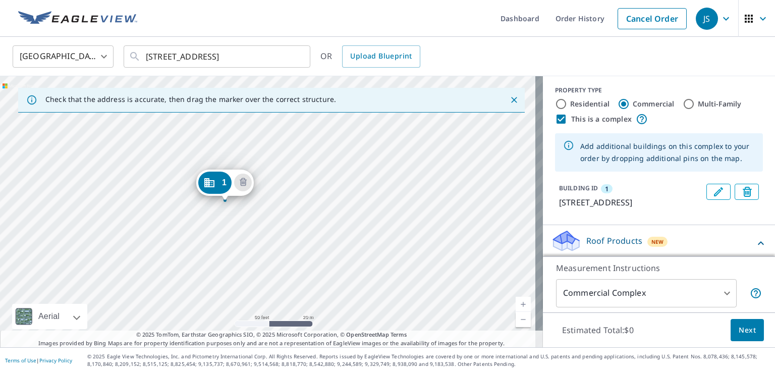
drag, startPoint x: 260, startPoint y: 191, endPoint x: 217, endPoint y: 182, distance: 43.9
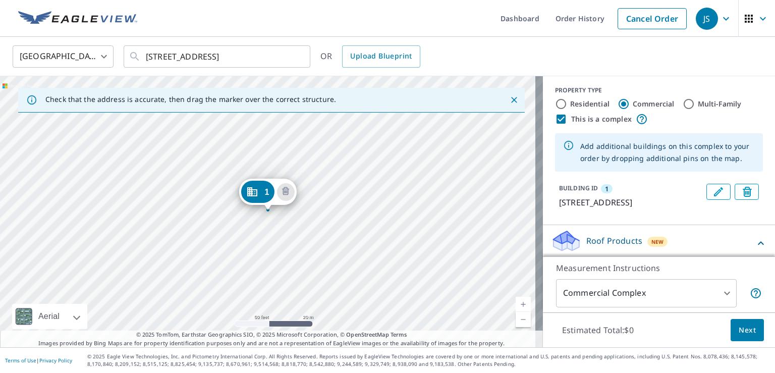
click at [317, 216] on div "1 [STREET_ADDRESS]" at bounding box center [271, 211] width 543 height 271
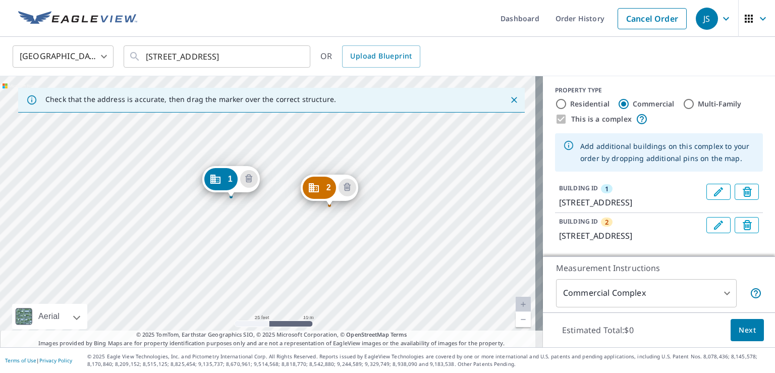
click at [300, 287] on div "2 [STREET_ADDRESS] [GEOGRAPHIC_DATA][STREET_ADDRESS]" at bounding box center [271, 211] width 543 height 271
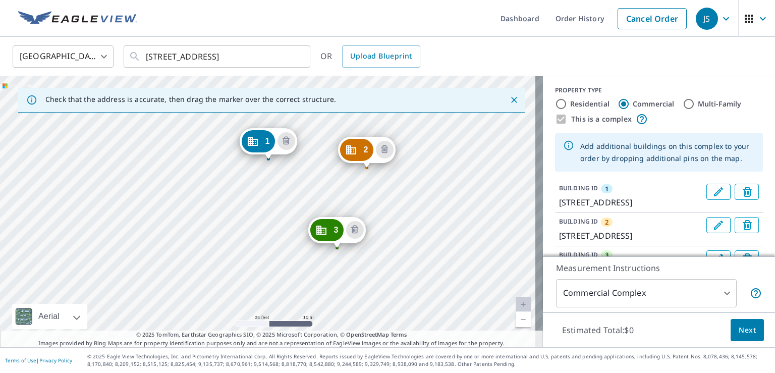
drag, startPoint x: 445, startPoint y: 131, endPoint x: 446, endPoint y: 66, distance: 64.6
click at [446, 66] on div "[GEOGRAPHIC_DATA] [GEOGRAPHIC_DATA] ​ [STREET_ADDRESS] ​ OR Upload Blueprint Ch…" at bounding box center [387, 192] width 775 height 310
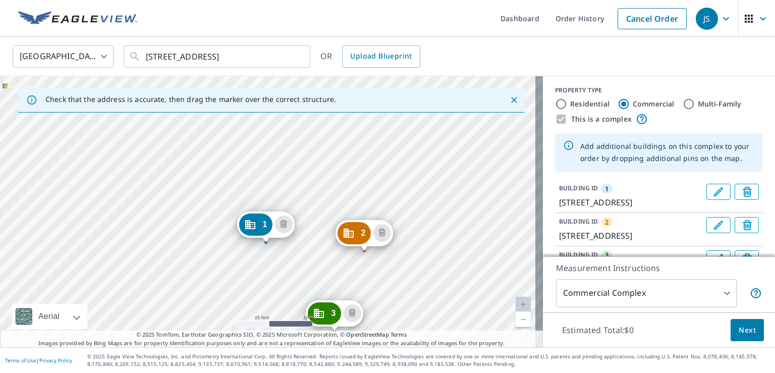
click at [444, 159] on div "2 [STREET_ADDRESS] [GEOGRAPHIC_DATA][STREET_ADDRESS] [GEOGRAPHIC_DATA][STREET_A…" at bounding box center [271, 211] width 543 height 271
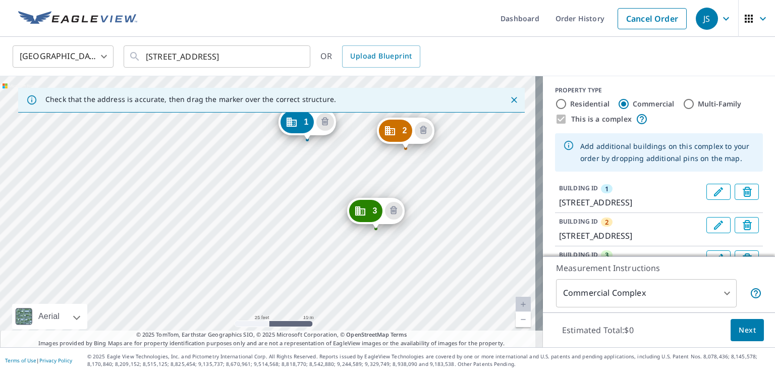
drag, startPoint x: 414, startPoint y: 248, endPoint x: 454, endPoint y: 145, distance: 110.0
click at [454, 145] on div "2 [STREET_ADDRESS] [GEOGRAPHIC_DATA][STREET_ADDRESS] [GEOGRAPHIC_DATA][STREET_A…" at bounding box center [271, 211] width 543 height 271
click at [445, 186] on div "2 [STREET_ADDRESS] [GEOGRAPHIC_DATA][STREET_ADDRESS] [GEOGRAPHIC_DATA][STREET_A…" at bounding box center [271, 211] width 543 height 271
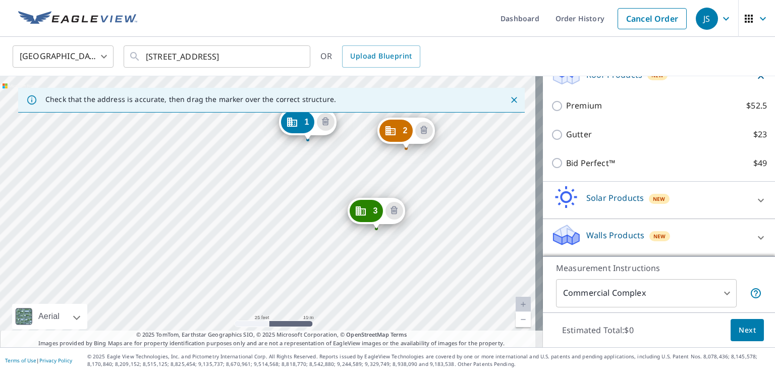
scroll to position [271, 0]
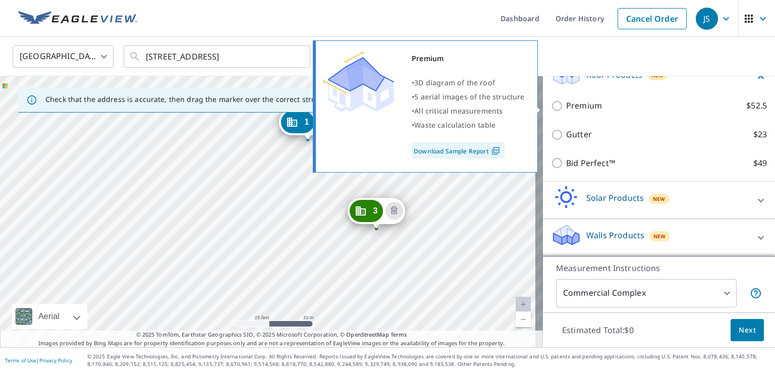
click at [551, 105] on input "Premium $52.5" at bounding box center [558, 106] width 15 height 12
checkbox input "true"
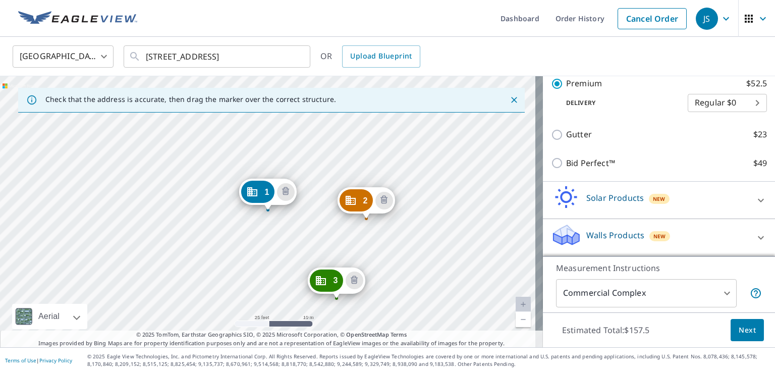
scroll to position [304, 0]
click at [718, 292] on body "JS JS Dashboard Order History Cancel Order JS [GEOGRAPHIC_DATA] [GEOGRAPHIC_DAT…" at bounding box center [387, 186] width 775 height 373
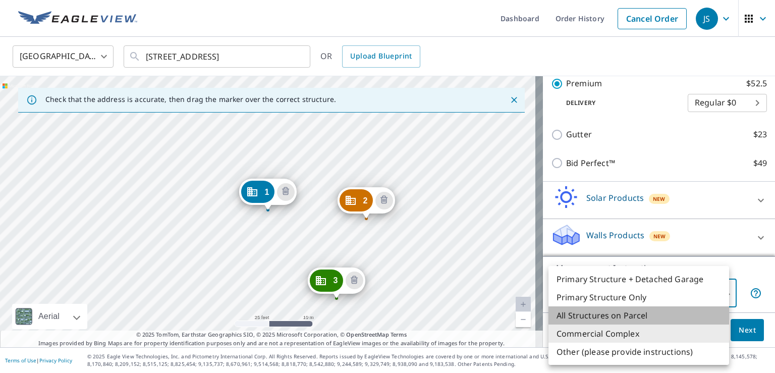
click at [581, 314] on li "All Structures on Parcel" at bounding box center [638, 315] width 181 height 18
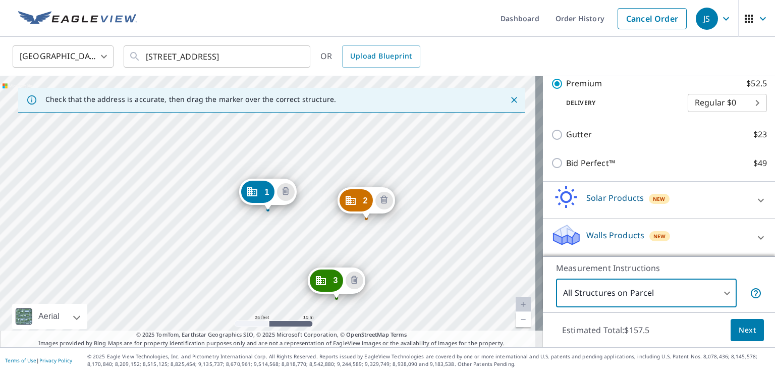
click at [722, 293] on body "JS JS Dashboard Order History Cancel Order JS [GEOGRAPHIC_DATA] [GEOGRAPHIC_DAT…" at bounding box center [387, 186] width 775 height 373
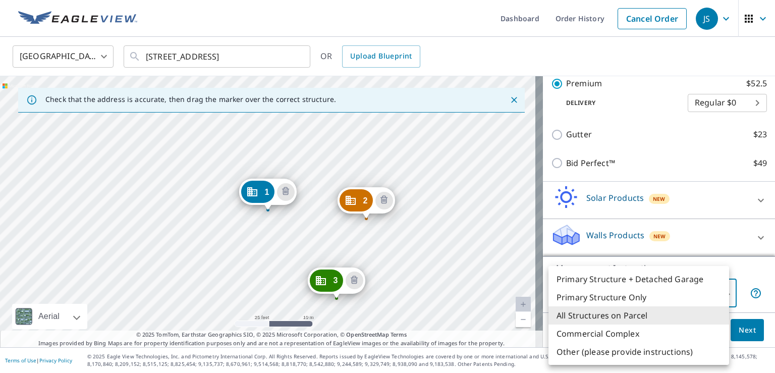
click at [636, 298] on li "Primary Structure Only" at bounding box center [638, 297] width 181 height 18
type input "2"
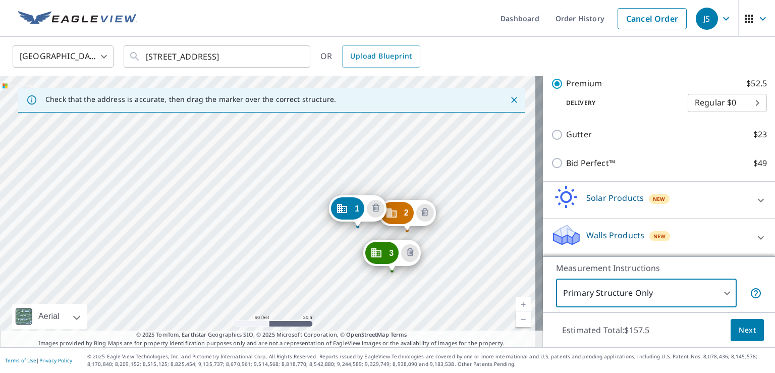
click at [428, 210] on icon "Delete building 2" at bounding box center [424, 212] width 7 height 8
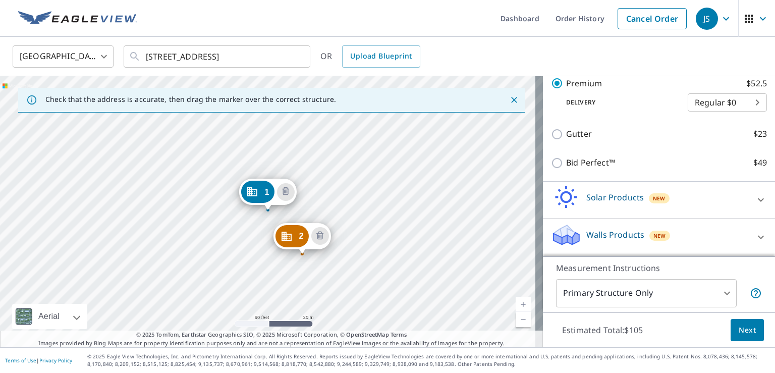
scroll to position [258, 0]
click at [321, 238] on icon "Delete building 2" at bounding box center [320, 236] width 12 height 12
click at [287, 187] on icon "Delete building 1" at bounding box center [285, 192] width 12 height 12
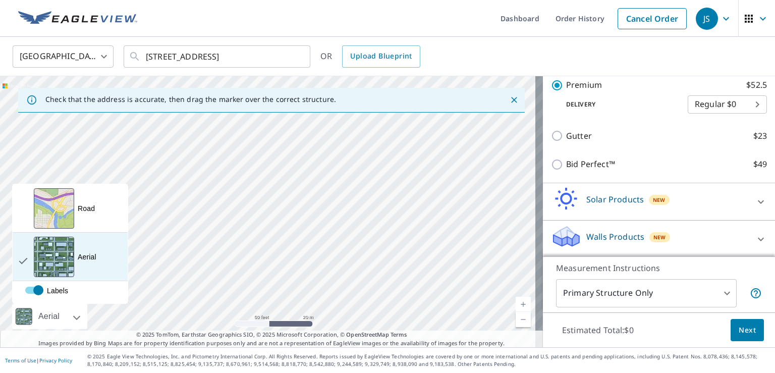
click at [73, 258] on div "View aerial and more..." at bounding box center [54, 257] width 40 height 40
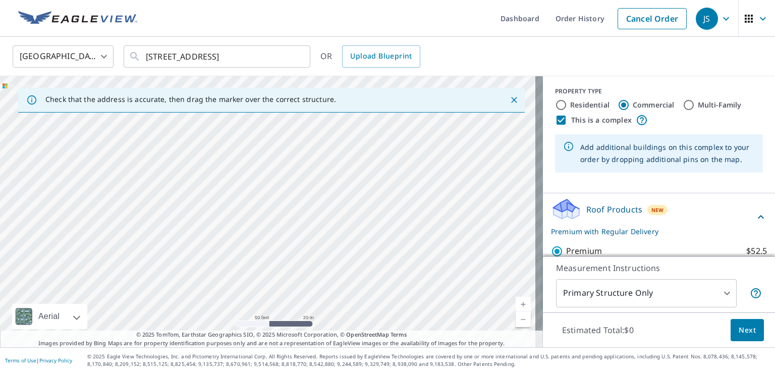
scroll to position [0, 0]
drag, startPoint x: 399, startPoint y: 209, endPoint x: 399, endPoint y: 180, distance: 29.3
click at [399, 180] on div at bounding box center [271, 211] width 543 height 271
drag, startPoint x: 427, startPoint y: 222, endPoint x: 434, endPoint y: 215, distance: 10.3
click at [431, 215] on div at bounding box center [271, 211] width 543 height 271
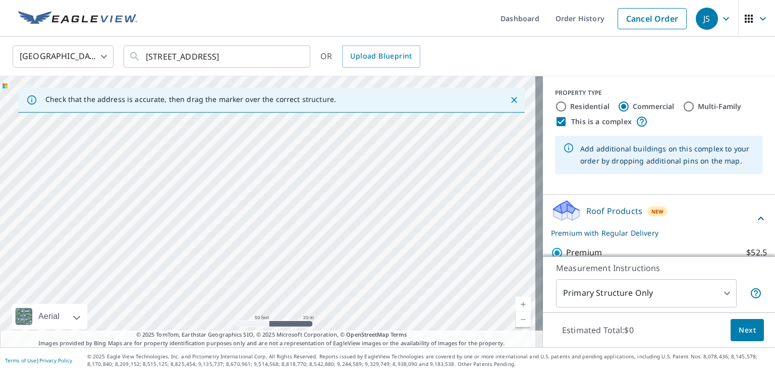
click at [322, 204] on div at bounding box center [271, 211] width 543 height 271
type input "[STREET_ADDRESS]"
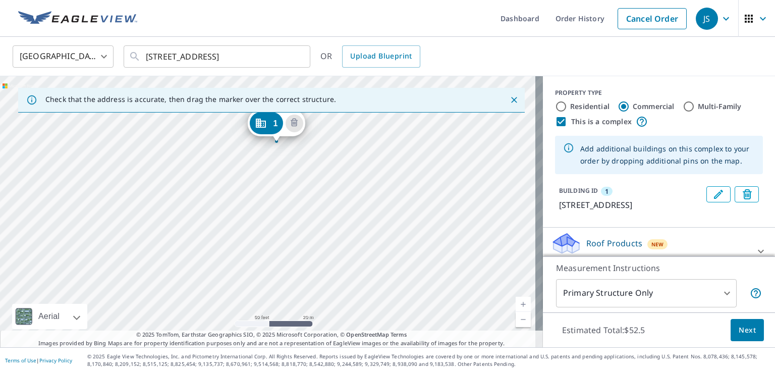
drag, startPoint x: 381, startPoint y: 232, endPoint x: 390, endPoint y: 164, distance: 69.1
click at [390, 164] on div "1 [STREET_ADDRESS]" at bounding box center [271, 211] width 543 height 271
click at [330, 215] on div "1 [STREET_ADDRESS]" at bounding box center [271, 211] width 543 height 271
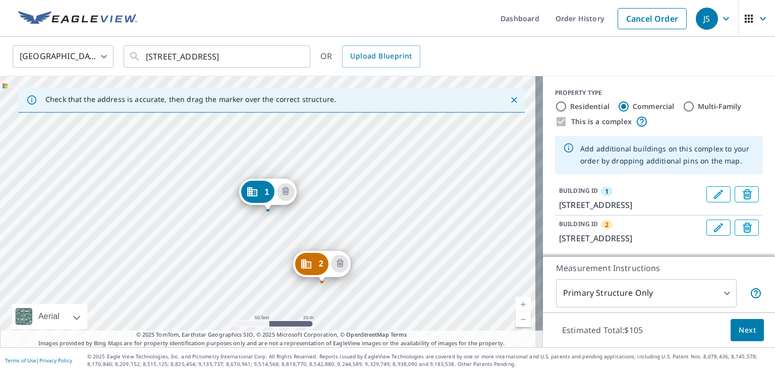
click at [319, 228] on div "2 [STREET_ADDRESS] [GEOGRAPHIC_DATA][STREET_ADDRESS]" at bounding box center [271, 211] width 543 height 271
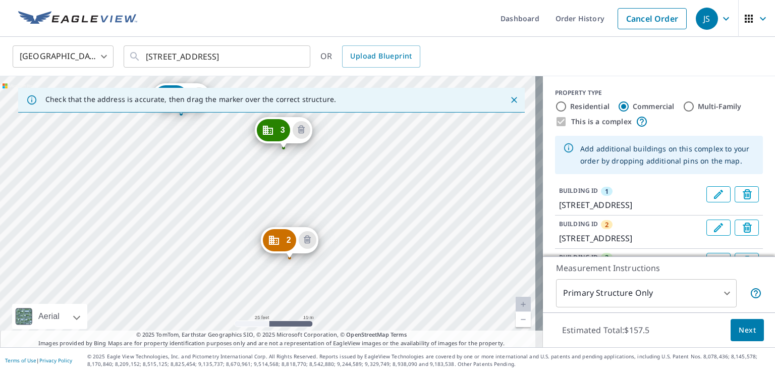
drag, startPoint x: 401, startPoint y: 245, endPoint x: 448, endPoint y: 168, distance: 90.0
click at [448, 168] on div "2 [STREET_ADDRESS] [GEOGRAPHIC_DATA][STREET_ADDRESS] [GEOGRAPHIC_DATA][STREET_A…" at bounding box center [271, 211] width 543 height 271
click at [192, 291] on div "2 [STREET_ADDRESS] [GEOGRAPHIC_DATA][STREET_ADDRESS] [GEOGRAPHIC_DATA][STREET_A…" at bounding box center [271, 211] width 543 height 271
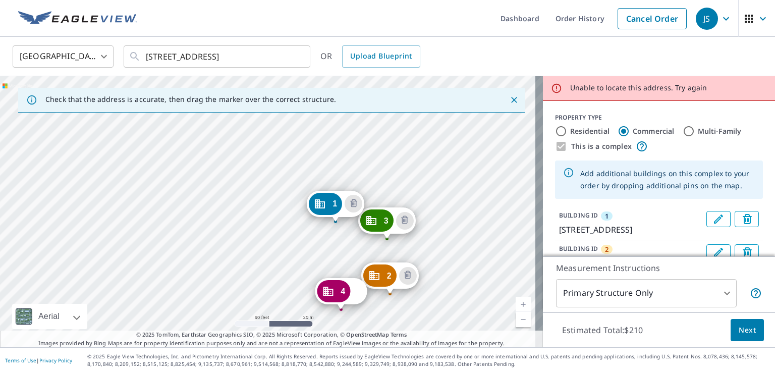
click at [355, 293] on div "4 Try again" at bounding box center [341, 291] width 52 height 26
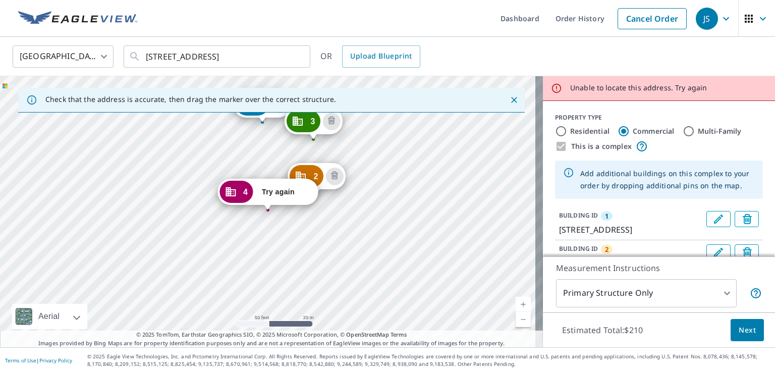
click at [390, 193] on div "1 [STREET_ADDRESS] [GEOGRAPHIC_DATA][STREET_ADDRESS] [GEOGRAPHIC_DATA][STREET_A…" at bounding box center [271, 211] width 543 height 271
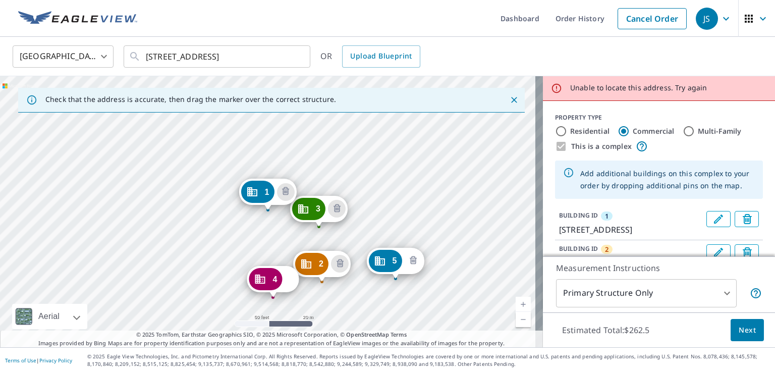
click at [414, 258] on icon "Delete building 5" at bounding box center [413, 261] width 12 height 12
click at [286, 282] on div "4 Try again" at bounding box center [273, 279] width 52 height 26
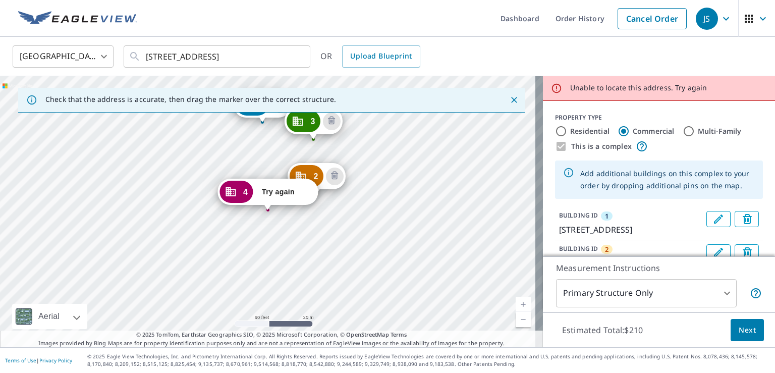
click at [232, 194] on icon "Dropped pin, building 4, Commercial property, ERROR_LOADING_ADDRESS ," at bounding box center [230, 192] width 12 height 12
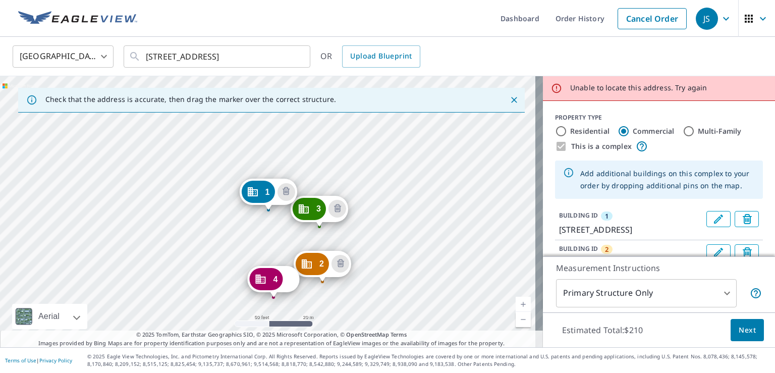
drag, startPoint x: 281, startPoint y: 282, endPoint x: 503, endPoint y: 233, distance: 226.6
click at [503, 233] on div "2 [STREET_ADDRESS] [GEOGRAPHIC_DATA][STREET_ADDRESS] 4 Try again [GEOGRAPHIC_DA…" at bounding box center [271, 211] width 543 height 271
click at [340, 264] on icon "Delete building 2" at bounding box center [339, 263] width 3 height 3
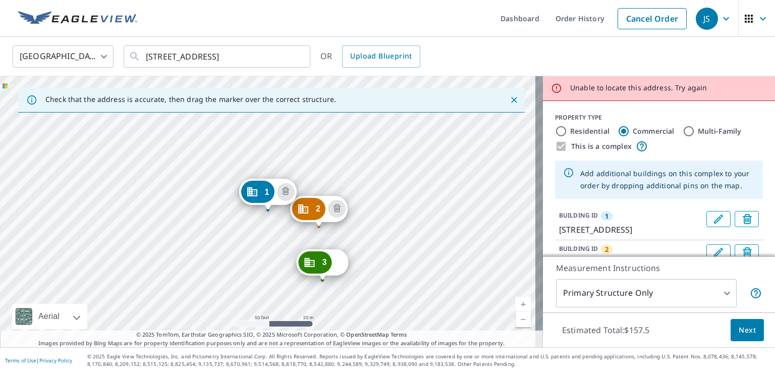
drag, startPoint x: 263, startPoint y: 280, endPoint x: 313, endPoint y: 263, distance: 52.3
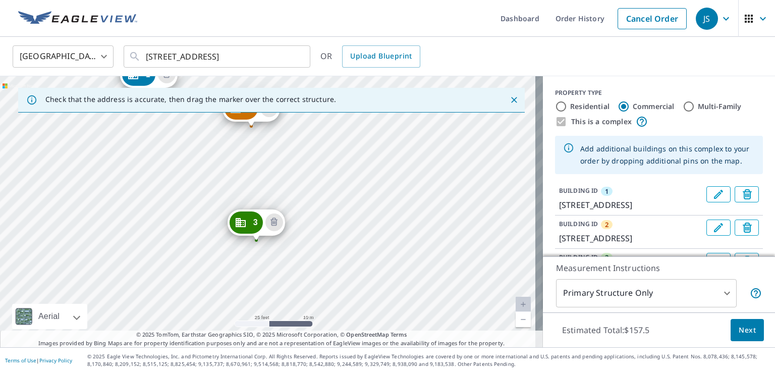
drag, startPoint x: 408, startPoint y: 233, endPoint x: 423, endPoint y: 189, distance: 46.9
click at [423, 189] on div "2 [STREET_ADDRESS] [GEOGRAPHIC_DATA][STREET_ADDRESS] [GEOGRAPHIC_DATA][STREET_A…" at bounding box center [271, 211] width 543 height 271
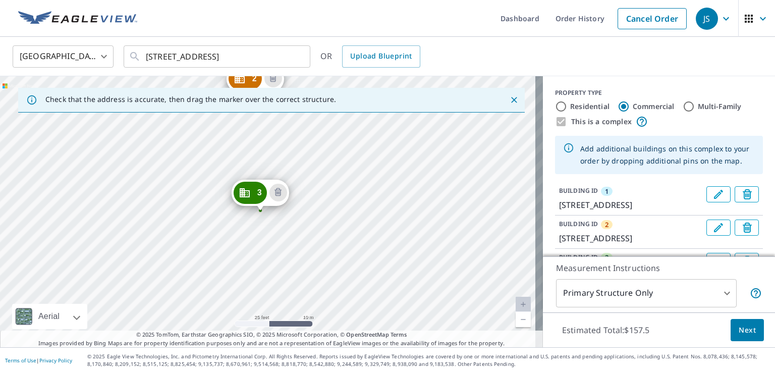
drag, startPoint x: 417, startPoint y: 235, endPoint x: 421, endPoint y: 206, distance: 30.0
click at [421, 206] on div "2 [STREET_ADDRESS] [GEOGRAPHIC_DATA][STREET_ADDRESS] [GEOGRAPHIC_DATA][STREET_A…" at bounding box center [271, 211] width 543 height 271
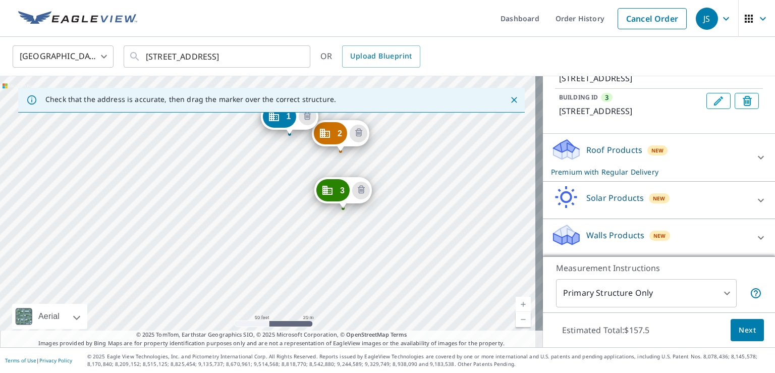
scroll to position [182, 0]
click at [560, 152] on icon at bounding box center [566, 146] width 26 height 13
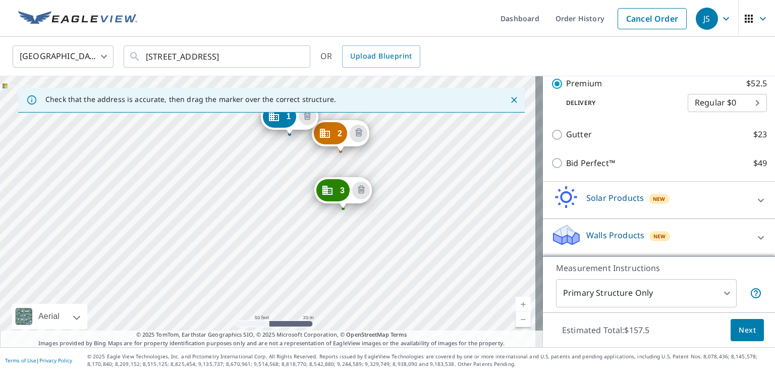
scroll to position [304, 0]
click at [717, 292] on body "JS JS Dashboard Order History Cancel Order JS [GEOGRAPHIC_DATA] [GEOGRAPHIC_DAT…" at bounding box center [387, 186] width 775 height 373
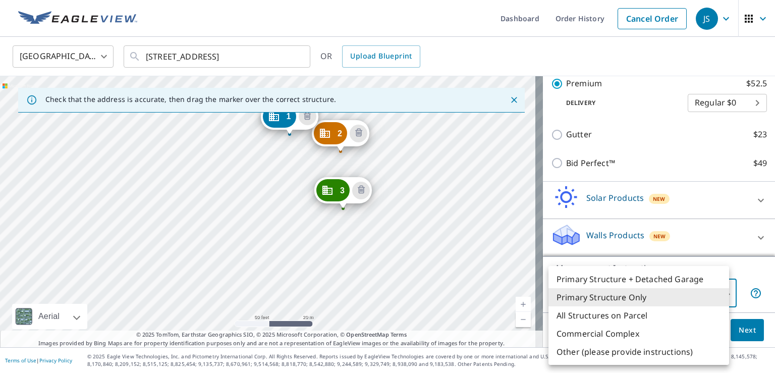
click at [633, 330] on li "Commercial Complex" at bounding box center [638, 333] width 181 height 18
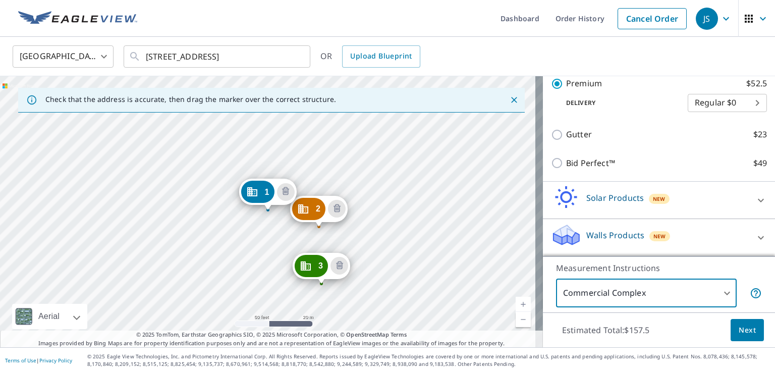
click at [717, 291] on body "JS JS Dashboard Order History Cancel Order JS [GEOGRAPHIC_DATA] [GEOGRAPHIC_DAT…" at bounding box center [387, 186] width 775 height 373
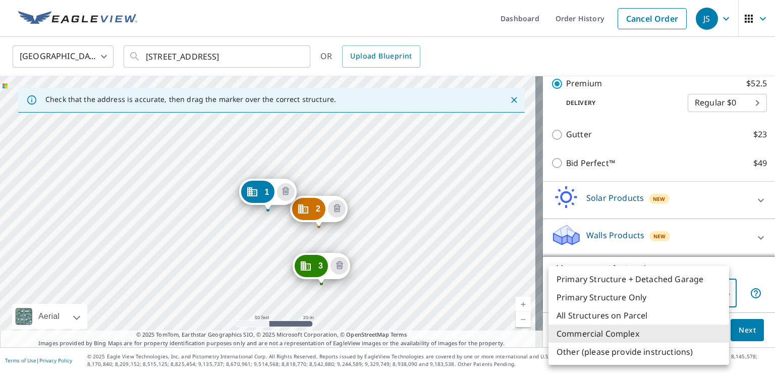
click at [624, 296] on li "Primary Structure Only" at bounding box center [638, 297] width 181 height 18
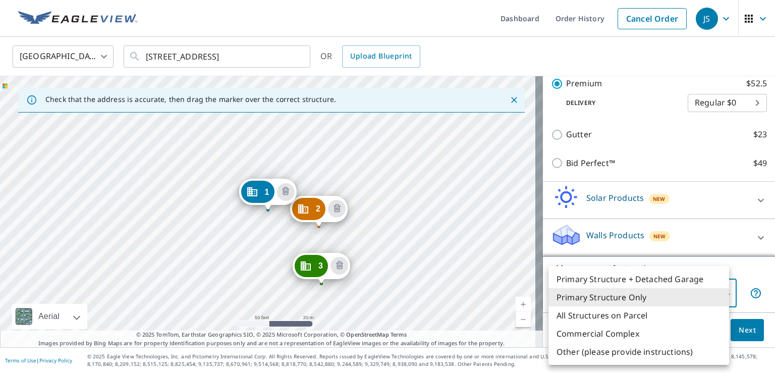
click at [712, 292] on body "JS JS Dashboard Order History Cancel Order JS [GEOGRAPHIC_DATA] [GEOGRAPHIC_DAT…" at bounding box center [387, 186] width 775 height 373
click at [633, 332] on li "Commercial Complex" at bounding box center [638, 333] width 181 height 18
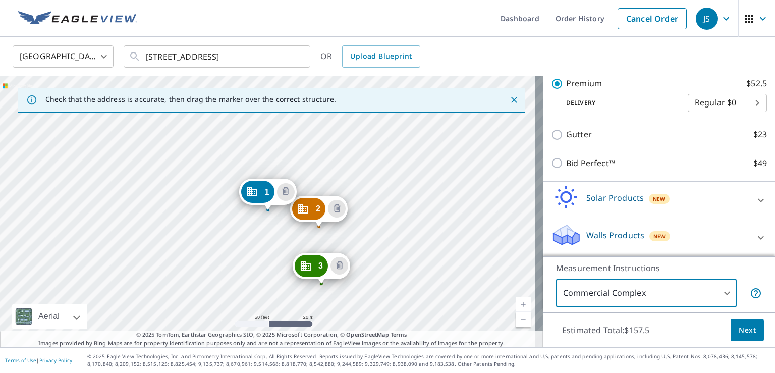
click at [721, 292] on body "JS JS Dashboard Order History Cancel Order JS [GEOGRAPHIC_DATA] [GEOGRAPHIC_DAT…" at bounding box center [387, 186] width 775 height 373
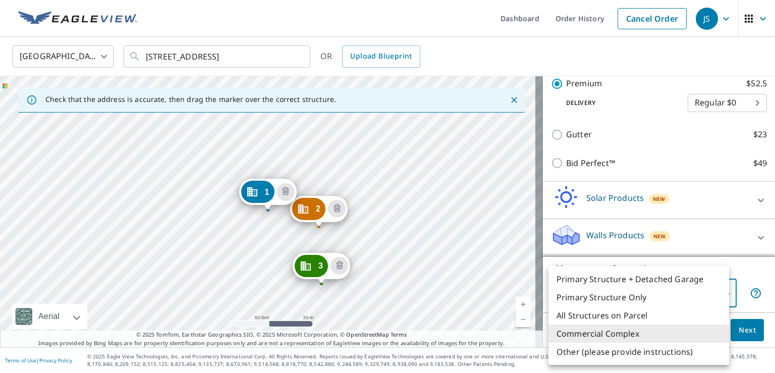
click at [671, 351] on li "Other (please provide instructions)" at bounding box center [638, 351] width 181 height 18
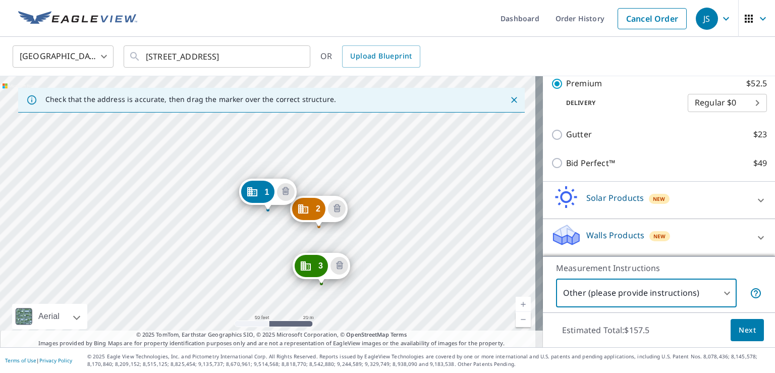
click at [712, 289] on body "JS JS Dashboard Order History Cancel Order JS [GEOGRAPHIC_DATA] [GEOGRAPHIC_DAT…" at bounding box center [387, 186] width 775 height 373
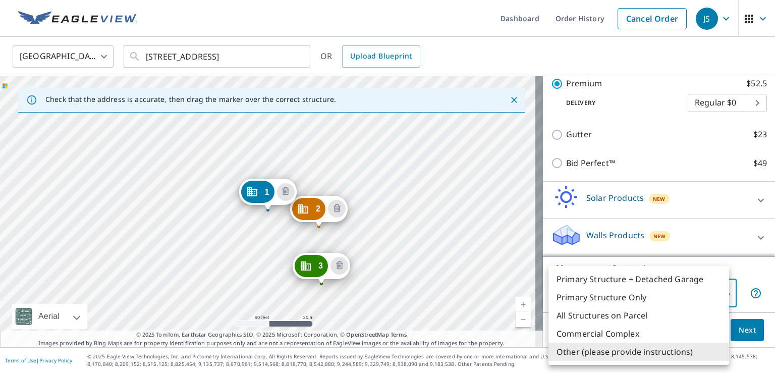
click at [633, 333] on li "Commercial Complex" at bounding box center [638, 333] width 181 height 18
type input "4"
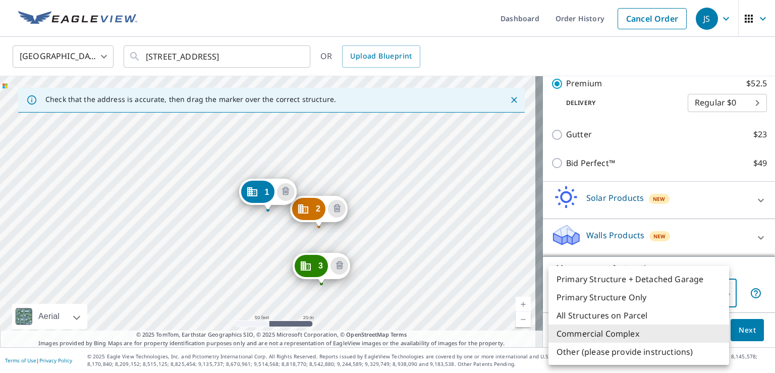
click at [720, 286] on body "JS JS Dashboard Order History Cancel Order JS [GEOGRAPHIC_DATA] [GEOGRAPHIC_DAT…" at bounding box center [387, 186] width 775 height 373
click at [760, 280] on div at bounding box center [387, 186] width 775 height 373
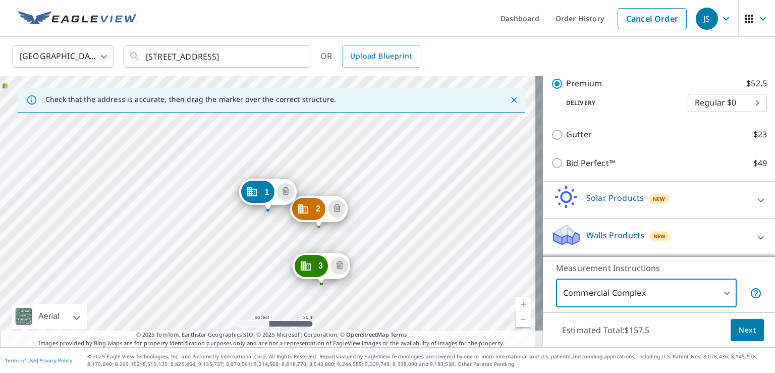
click at [741, 328] on span "Next" at bounding box center [746, 330] width 17 height 13
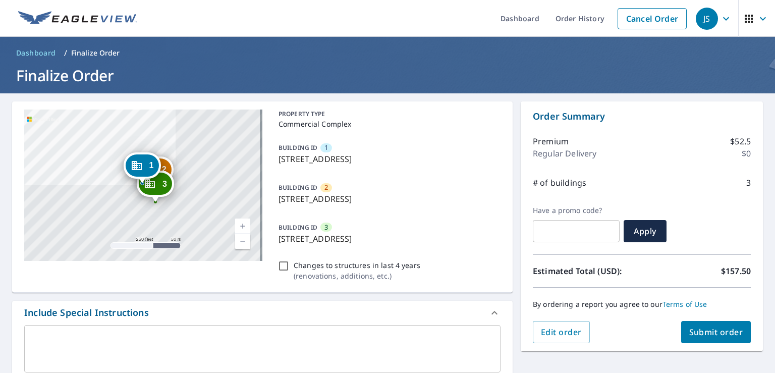
click at [281, 266] on input "Changes to structures in last 4 years ( renovations, additions, etc. )" at bounding box center [283, 266] width 12 height 12
checkbox input "true"
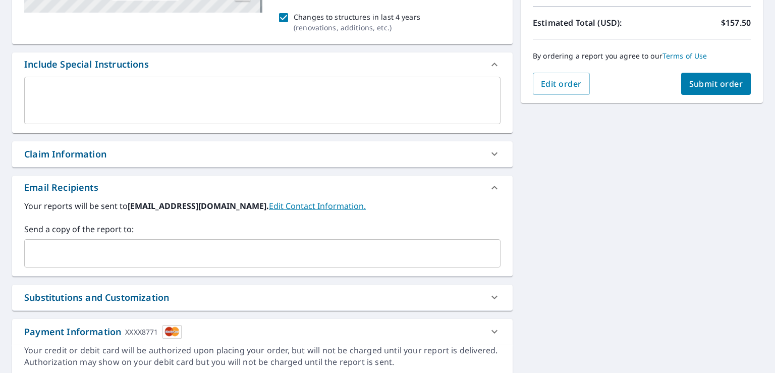
scroll to position [252, 0]
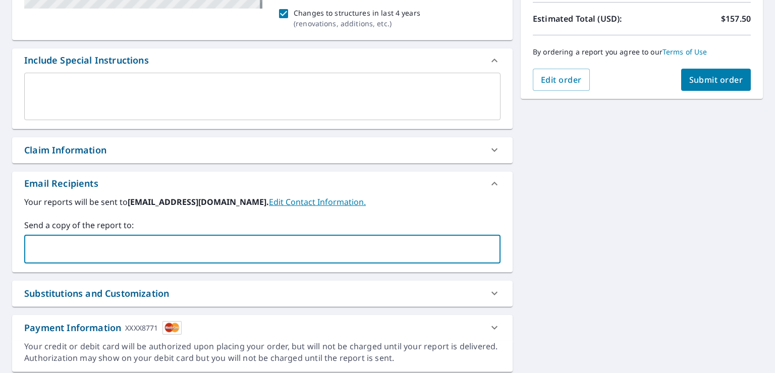
click at [42, 251] on input "text" at bounding box center [255, 249] width 452 height 19
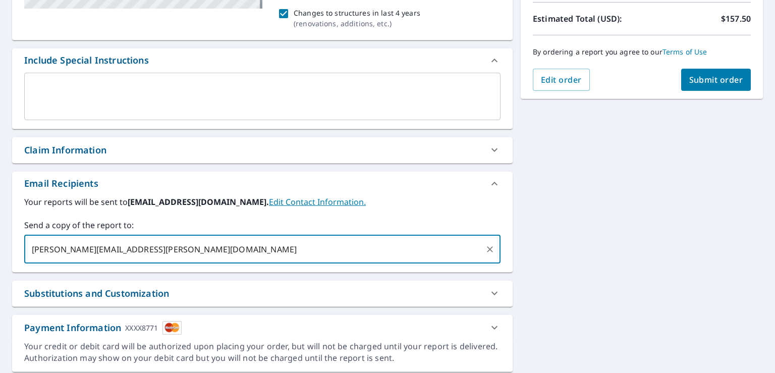
scroll to position [284, 0]
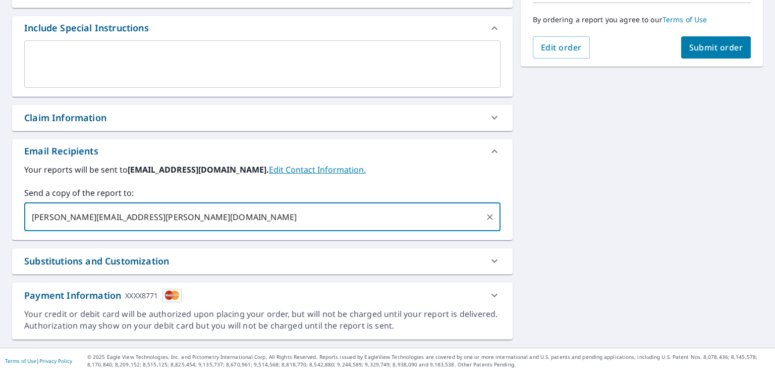
type input "[PERSON_NAME][EMAIL_ADDRESS][PERSON_NAME][DOMAIN_NAME]"
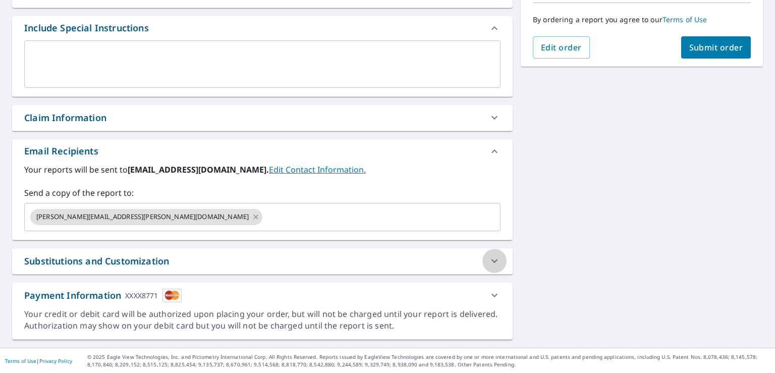
click at [491, 261] on icon at bounding box center [494, 261] width 6 height 4
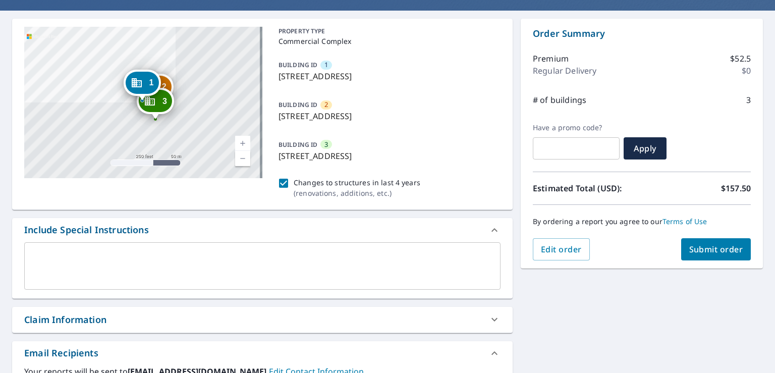
scroll to position [32, 0]
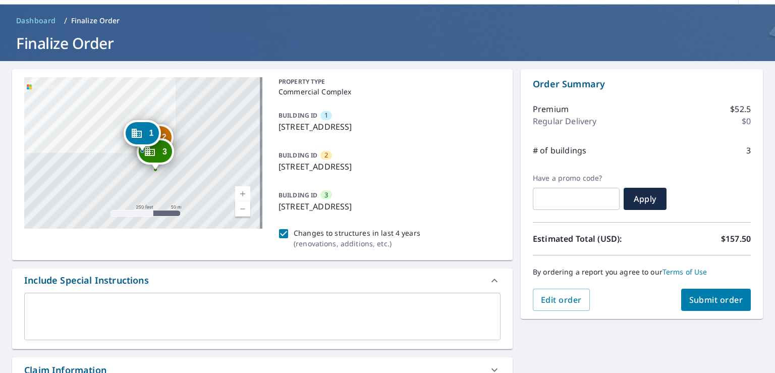
click at [713, 300] on span "Submit order" at bounding box center [716, 299] width 54 height 11
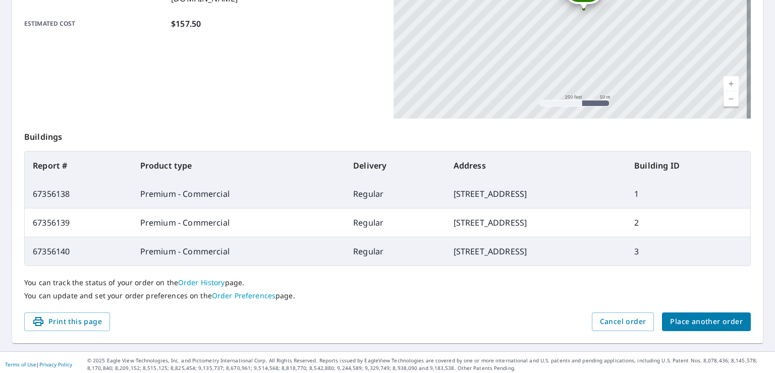
scroll to position [277, 0]
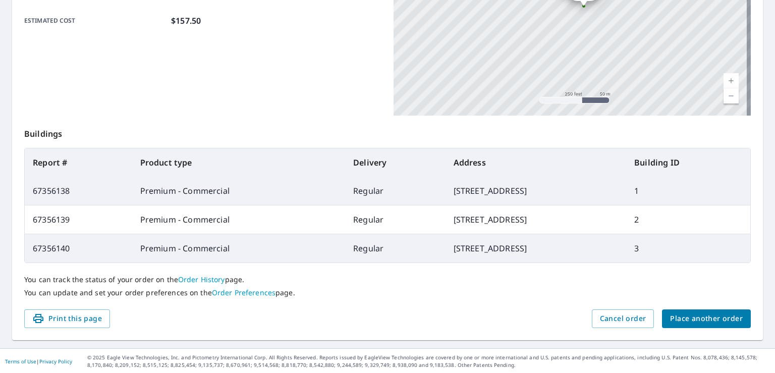
click at [719, 315] on span "Place another order" at bounding box center [706, 318] width 73 height 13
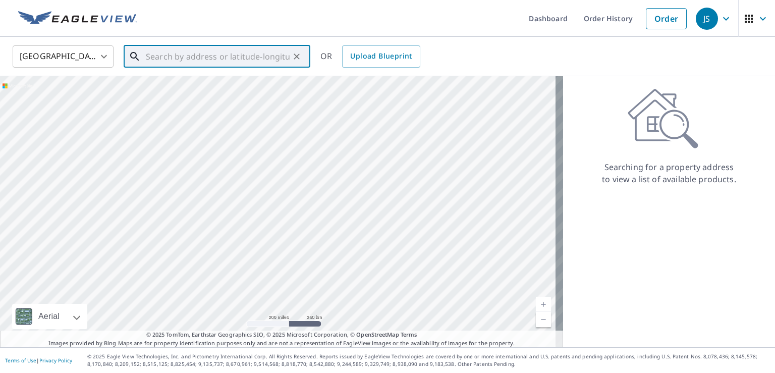
click at [153, 61] on input "text" at bounding box center [218, 56] width 144 height 28
type input "#"
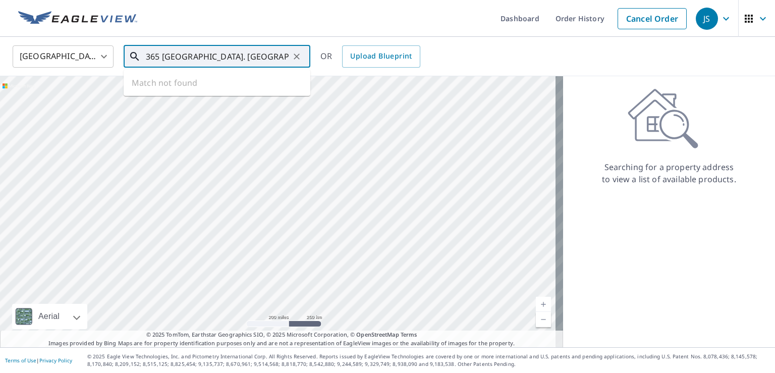
click at [199, 57] on input "365 [GEOGRAPHIC_DATA]. [GEOGRAPHIC_DATA], [GEOGRAPHIC_DATA]" at bounding box center [218, 56] width 144 height 28
click at [183, 88] on span "365 [GEOGRAPHIC_DATA]" at bounding box center [223, 86] width 158 height 12
type input "[STREET_ADDRESS]"
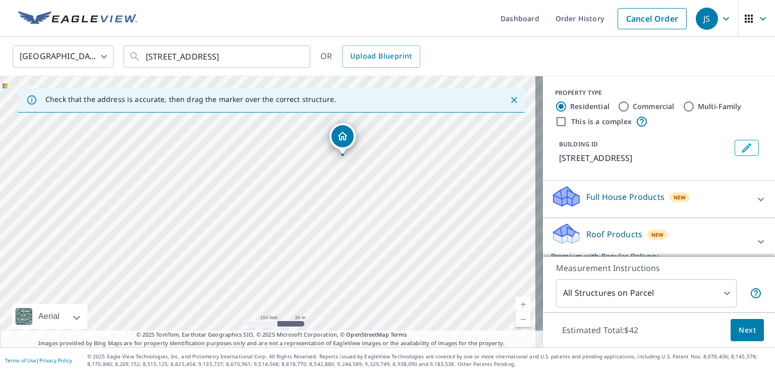
click at [617, 106] on input "Commercial" at bounding box center [623, 106] width 12 height 12
radio input "true"
type input "4"
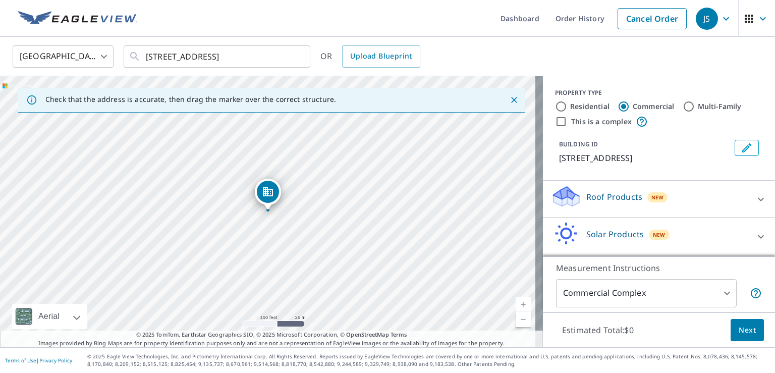
click at [555, 122] on input "This is a complex" at bounding box center [561, 121] width 12 height 12
checkbox input "true"
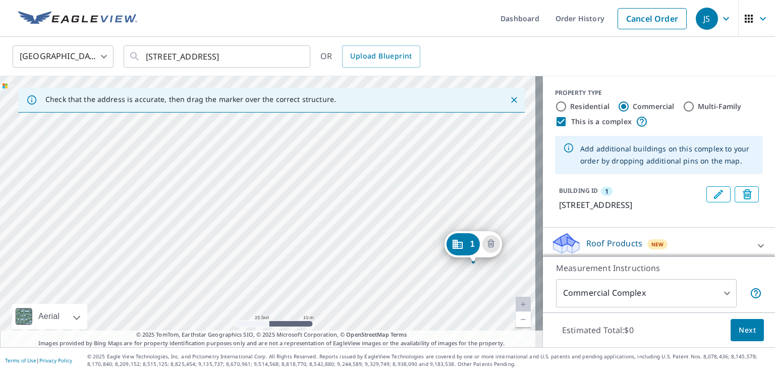
drag, startPoint x: 424, startPoint y: 192, endPoint x: 533, endPoint y: 148, distance: 117.6
click at [533, 148] on div "1 [STREET_ADDRESS]" at bounding box center [271, 211] width 543 height 271
drag, startPoint x: 382, startPoint y: 175, endPoint x: 442, endPoint y: 147, distance: 66.8
click at [442, 147] on div "1 [STREET_ADDRESS]" at bounding box center [271, 211] width 543 height 271
drag, startPoint x: 383, startPoint y: 204, endPoint x: 468, endPoint y: 155, distance: 99.0
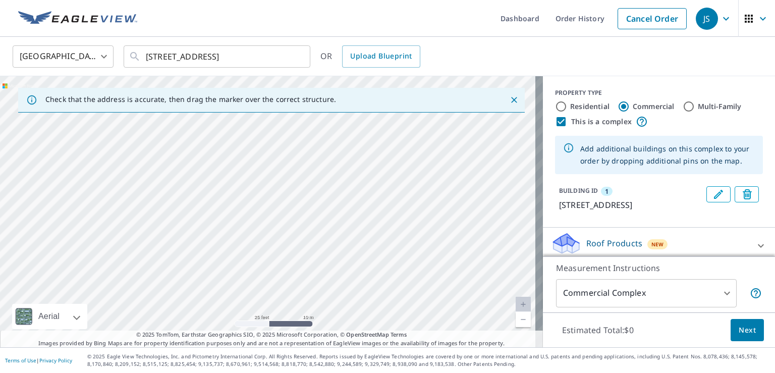
click at [468, 155] on div "1 [STREET_ADDRESS]" at bounding box center [271, 211] width 543 height 271
drag, startPoint x: 385, startPoint y: 247, endPoint x: 395, endPoint y: 130, distance: 116.9
click at [395, 130] on div "1 [STREET_ADDRESS]" at bounding box center [271, 211] width 543 height 271
drag, startPoint x: 450, startPoint y: 150, endPoint x: 412, endPoint y: 217, distance: 76.8
click at [412, 217] on div "1 [STREET_ADDRESS]" at bounding box center [271, 211] width 543 height 271
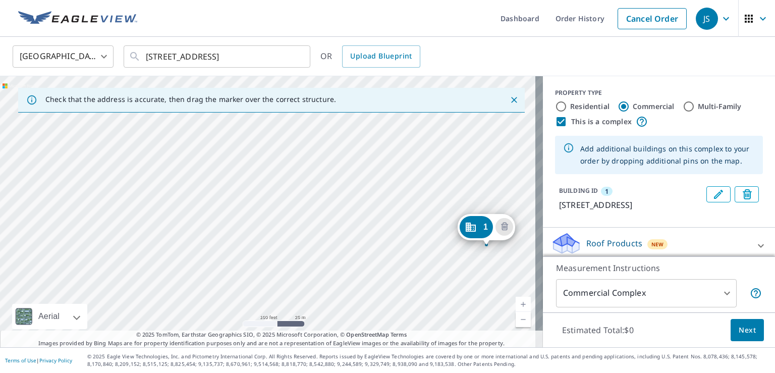
drag, startPoint x: 475, startPoint y: 187, endPoint x: 433, endPoint y: 289, distance: 110.8
click at [433, 289] on div "1 [STREET_ADDRESS]" at bounding box center [271, 211] width 543 height 271
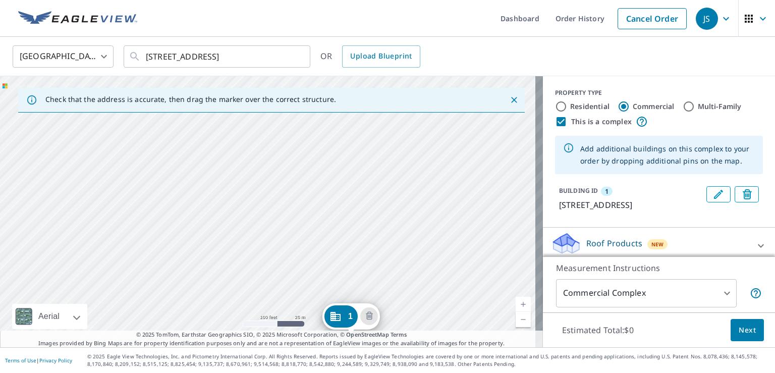
drag, startPoint x: 455, startPoint y: 173, endPoint x: 321, endPoint y: 268, distance: 164.3
click at [319, 270] on div "1 [STREET_ADDRESS]" at bounding box center [271, 211] width 543 height 271
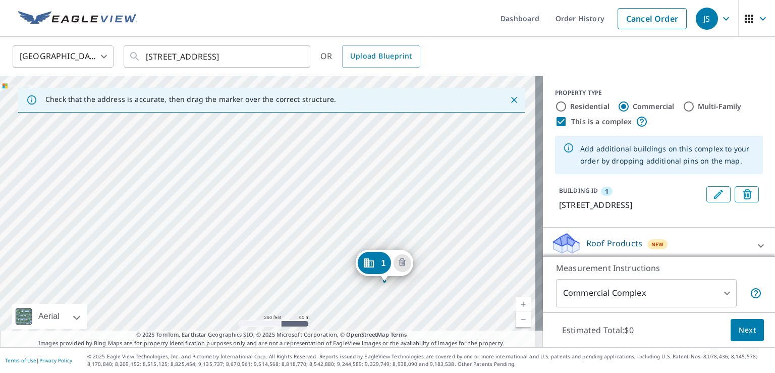
click at [394, 161] on div "1 [STREET_ADDRESS]" at bounding box center [271, 211] width 543 height 271
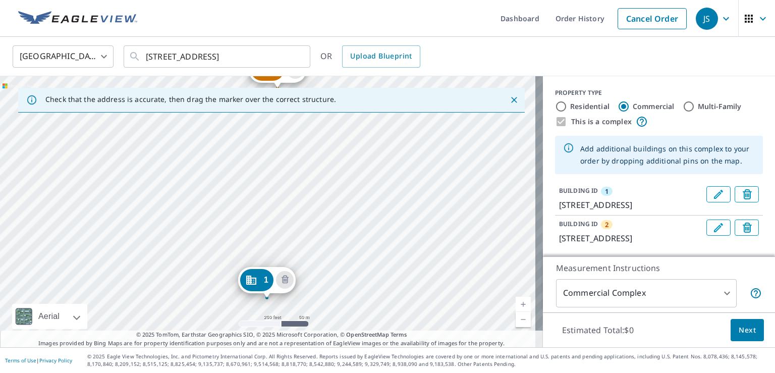
drag, startPoint x: 263, startPoint y: 194, endPoint x: 260, endPoint y: 279, distance: 85.3
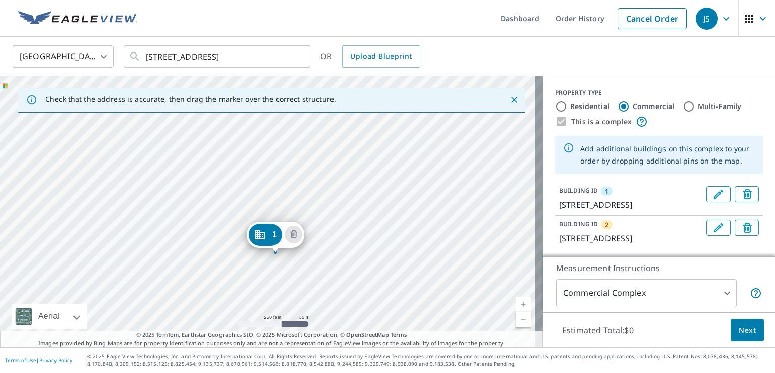
drag, startPoint x: 265, startPoint y: 191, endPoint x: 271, endPoint y: 238, distance: 47.8
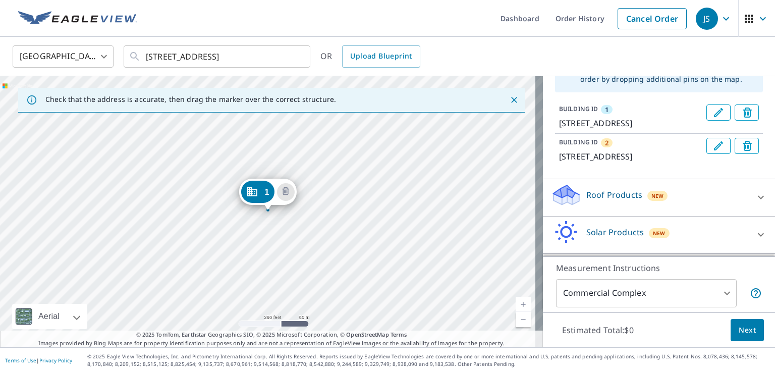
scroll to position [101, 0]
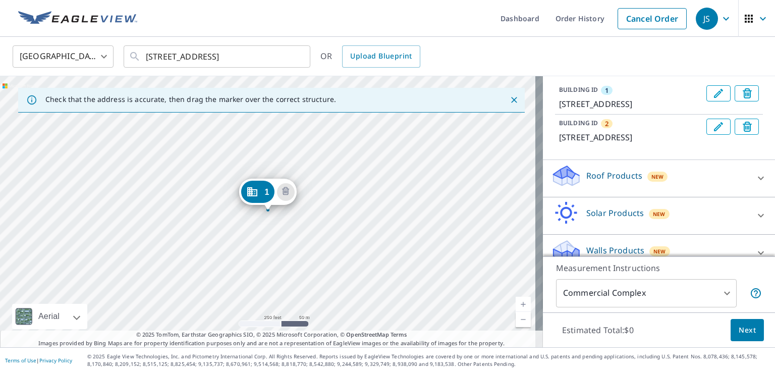
click at [559, 185] on icon at bounding box center [566, 179] width 26 height 12
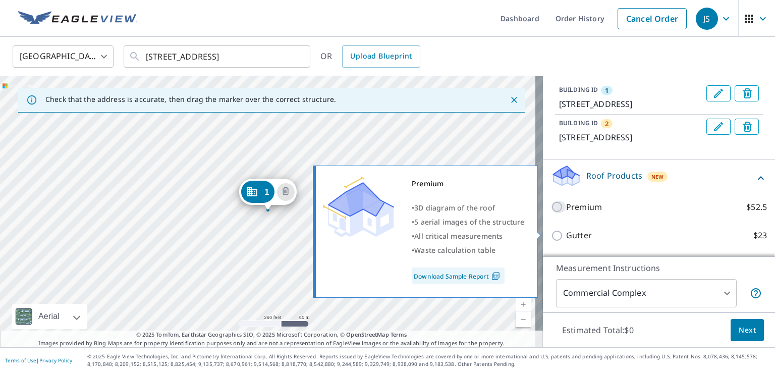
click at [551, 213] on input "Premium $52.5" at bounding box center [558, 207] width 15 height 12
checkbox input "true"
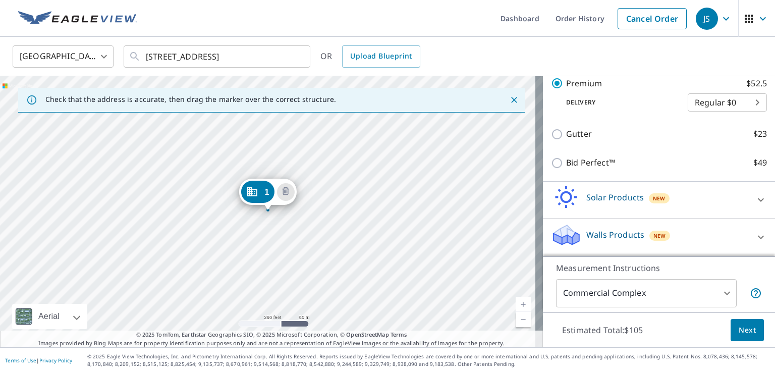
scroll to position [258, 0]
click at [718, 293] on body "JS JS Dashboard Order History Cancel Order JS [GEOGRAPHIC_DATA] [GEOGRAPHIC_DAT…" at bounding box center [387, 186] width 775 height 373
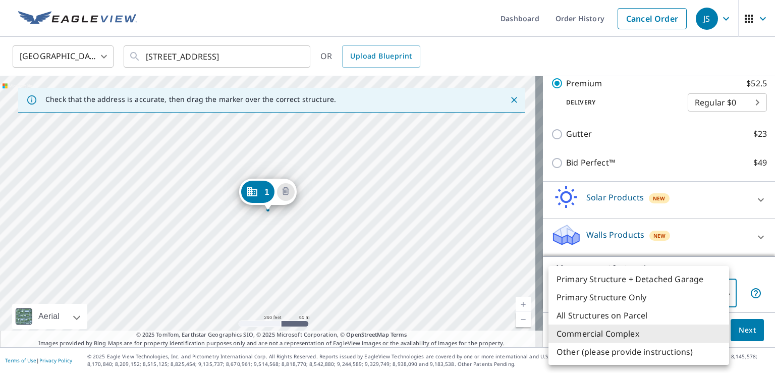
click at [735, 274] on div at bounding box center [387, 186] width 775 height 373
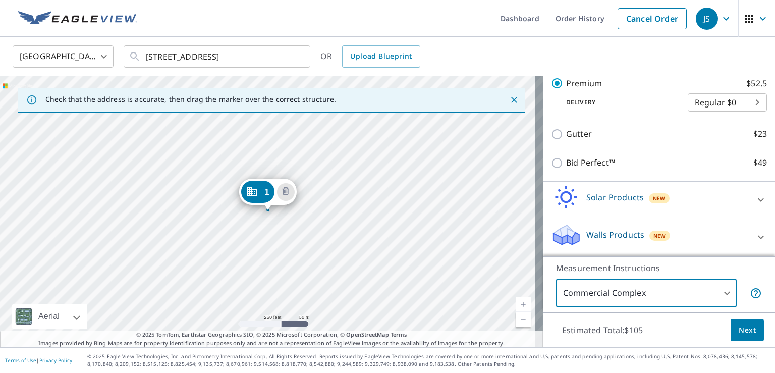
click at [739, 327] on span "Next" at bounding box center [746, 330] width 17 height 13
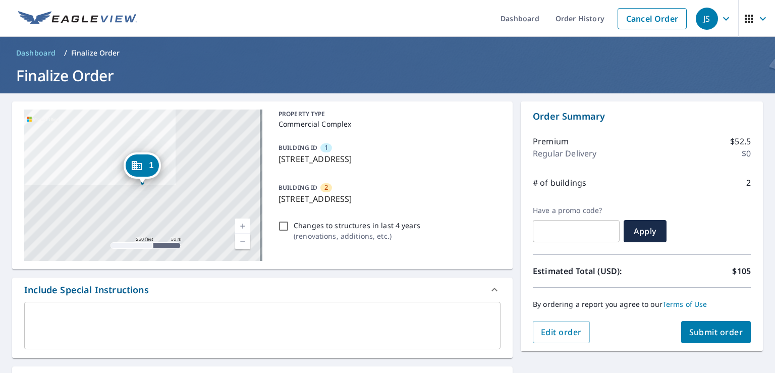
click at [281, 225] on input "Changes to structures in last 4 years ( renovations, additions, etc. )" at bounding box center [283, 226] width 12 height 12
checkbox input "true"
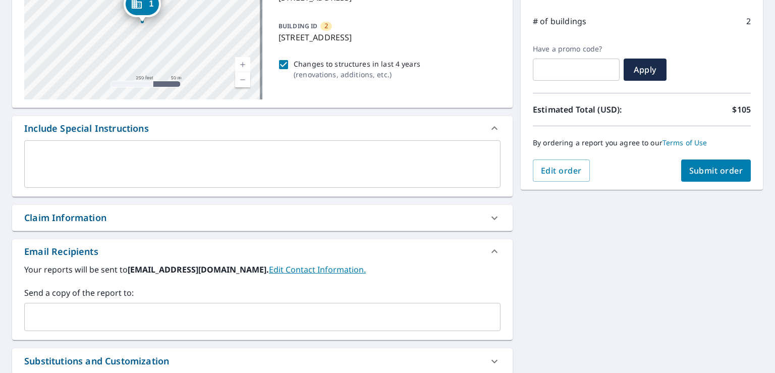
scroll to position [182, 0]
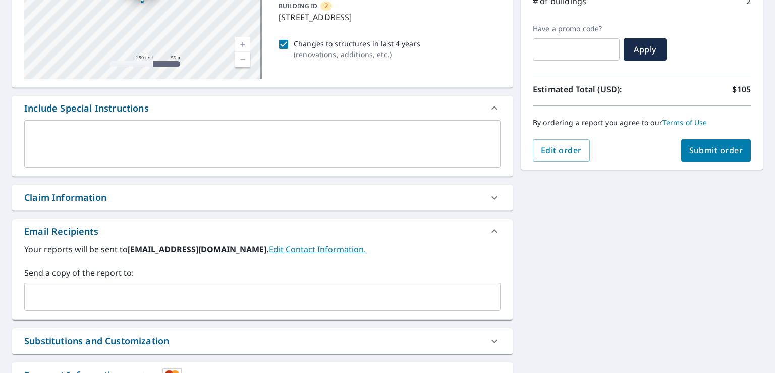
click at [72, 287] on input "text" at bounding box center [255, 296] width 452 height 19
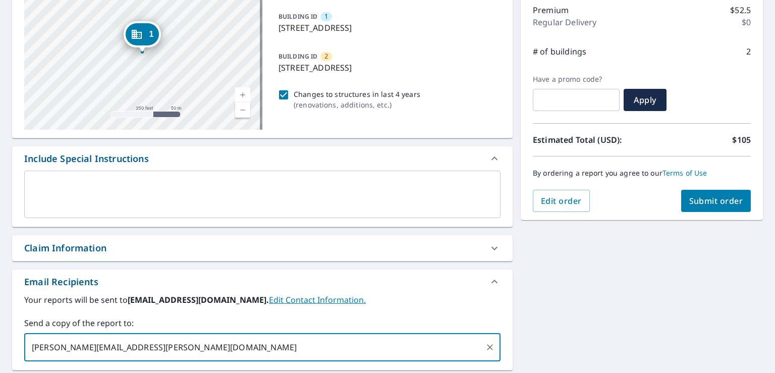
scroll to position [81, 0]
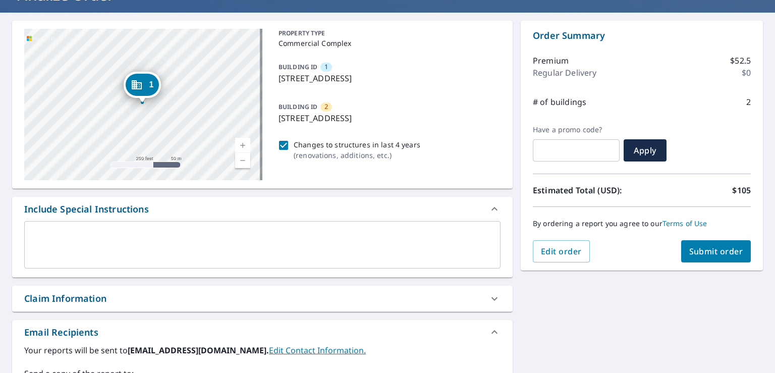
type input "[PERSON_NAME][EMAIL_ADDRESS][PERSON_NAME][DOMAIN_NAME]"
click at [711, 255] on span "Submit order" at bounding box center [716, 251] width 54 height 11
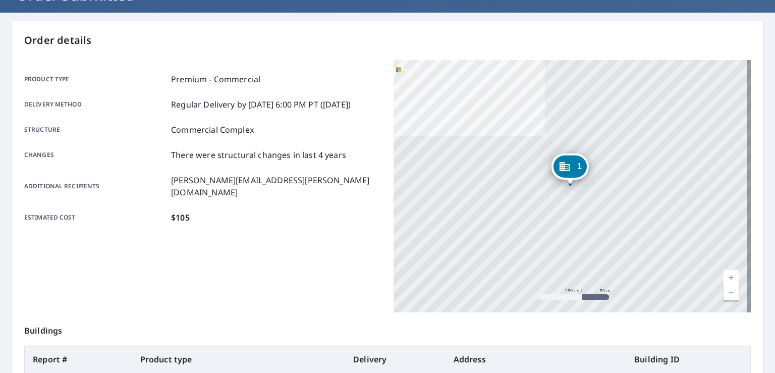
click at [758, 281] on main "Order details Product type Premium - Commercial Delivery method Regular Deliver…" at bounding box center [387, 264] width 775 height 503
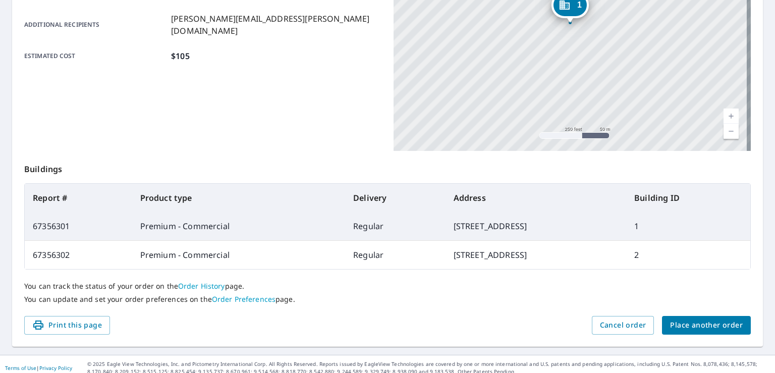
scroll to position [249, 0]
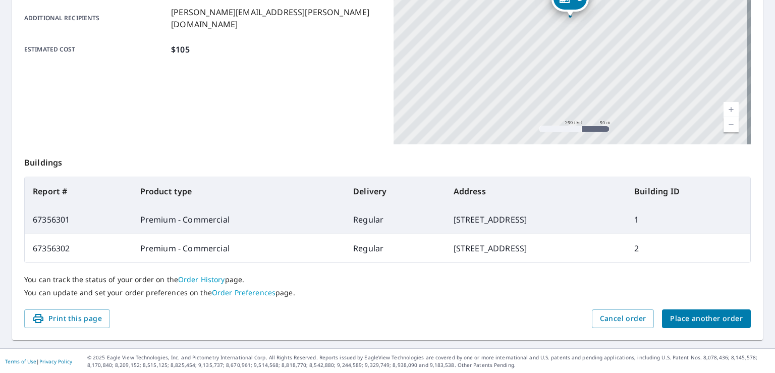
click at [714, 319] on span "Place another order" at bounding box center [706, 318] width 73 height 13
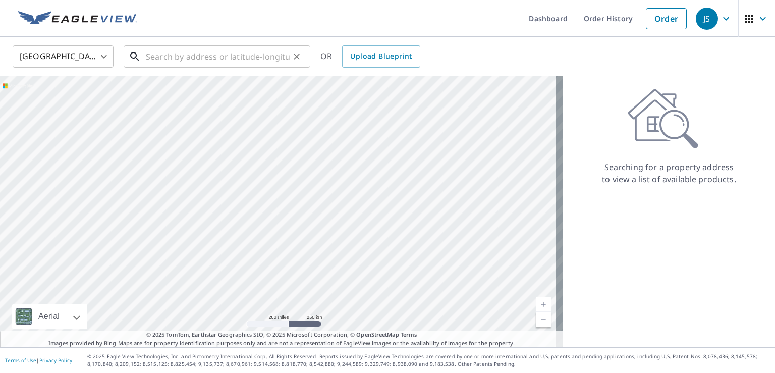
click at [153, 62] on input "text" at bounding box center [218, 56] width 144 height 28
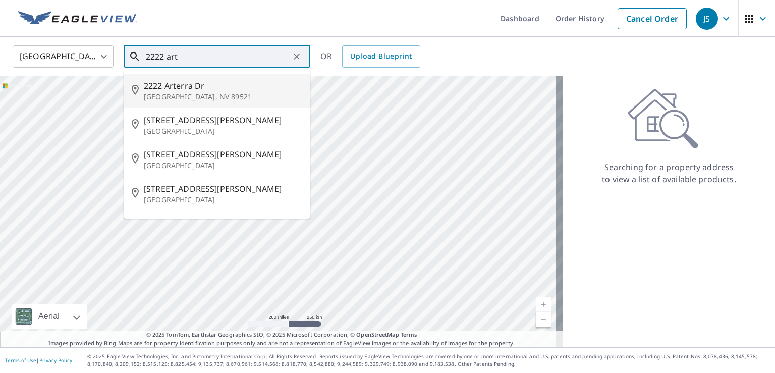
click at [161, 89] on span "2222 Arterra Dr" at bounding box center [223, 86] width 158 height 12
type input "[STREET_ADDRESS][PERSON_NAME]"
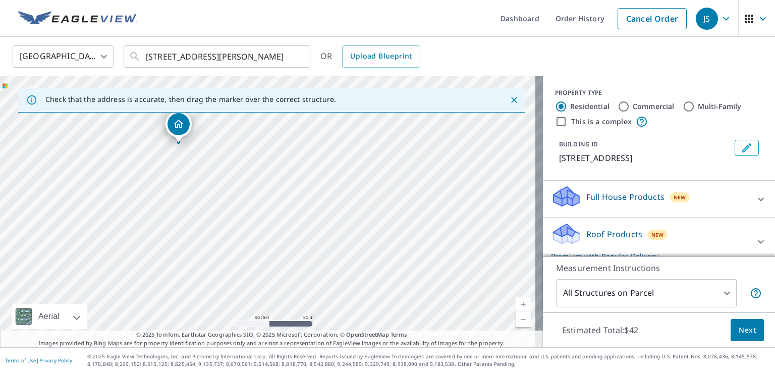
drag, startPoint x: 202, startPoint y: 176, endPoint x: 438, endPoint y: 188, distance: 236.3
click at [438, 188] on div "[STREET_ADDRESS][PERSON_NAME]" at bounding box center [271, 211] width 543 height 271
drag, startPoint x: 265, startPoint y: 179, endPoint x: 343, endPoint y: 177, distance: 78.2
click at [343, 177] on div "[STREET_ADDRESS][PERSON_NAME]" at bounding box center [271, 211] width 543 height 271
drag, startPoint x: 351, startPoint y: 213, endPoint x: 434, endPoint y: 256, distance: 92.9
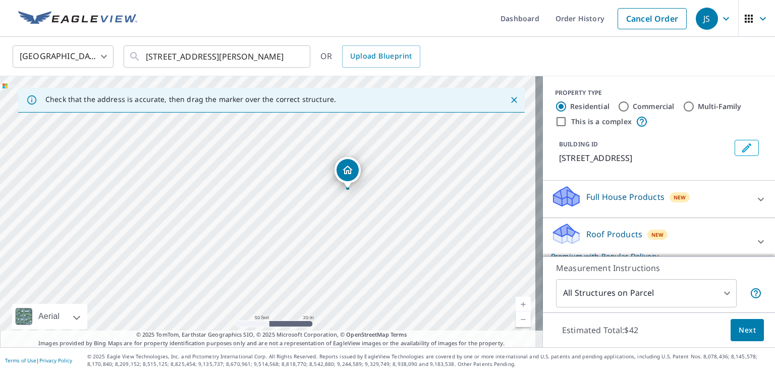
click at [434, 256] on div "[STREET_ADDRESS][PERSON_NAME]" at bounding box center [271, 211] width 543 height 271
click at [617, 106] on input "Commercial" at bounding box center [623, 106] width 12 height 12
radio input "true"
type input "4"
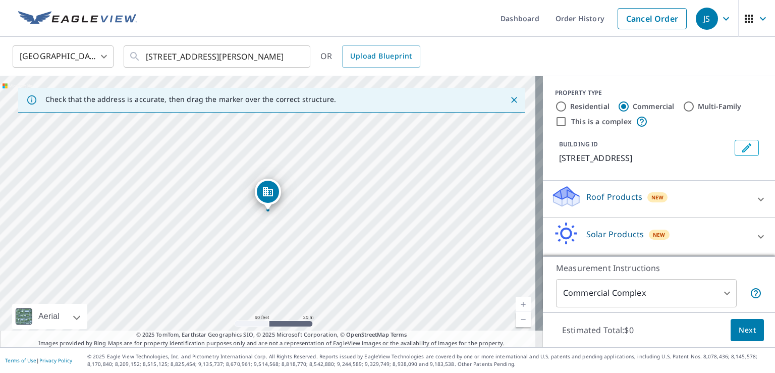
click at [555, 122] on input "This is a complex" at bounding box center [561, 121] width 12 height 12
checkbox input "true"
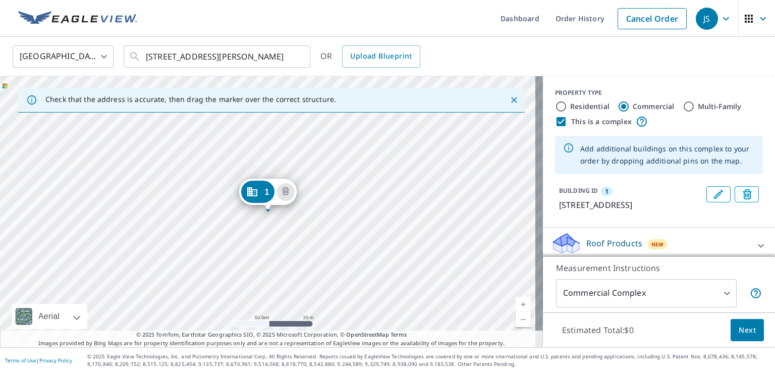
click at [285, 278] on div "1 [STREET_ADDRESS][PERSON_NAME]" at bounding box center [271, 211] width 543 height 271
click at [132, 194] on div "1 [STREET_ADDRESS][PERSON_NAME]" at bounding box center [271, 211] width 543 height 271
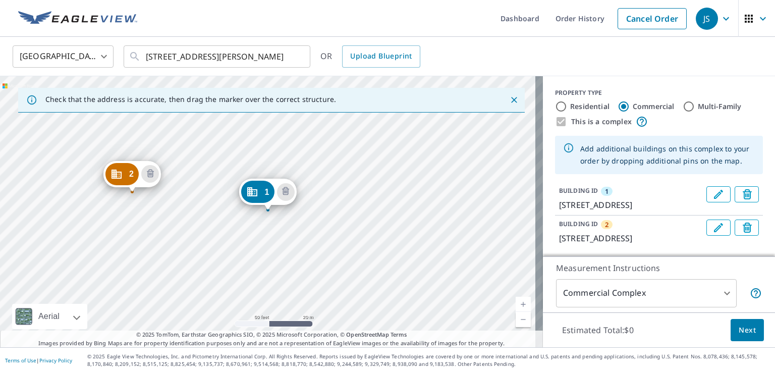
click at [152, 174] on icon "Delete building 2" at bounding box center [150, 174] width 12 height 12
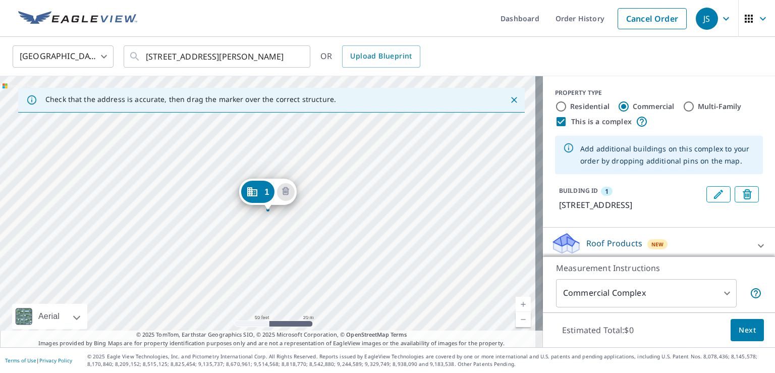
click at [285, 277] on div "1 [STREET_ADDRESS][PERSON_NAME]" at bounding box center [271, 211] width 543 height 271
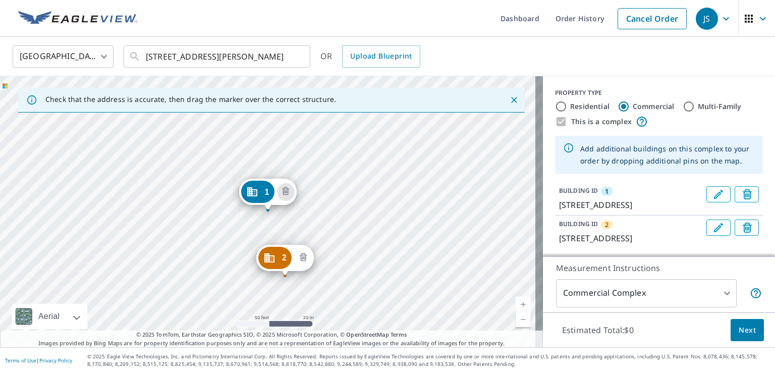
click at [304, 258] on icon "Delete building 2" at bounding box center [302, 257] width 3 height 3
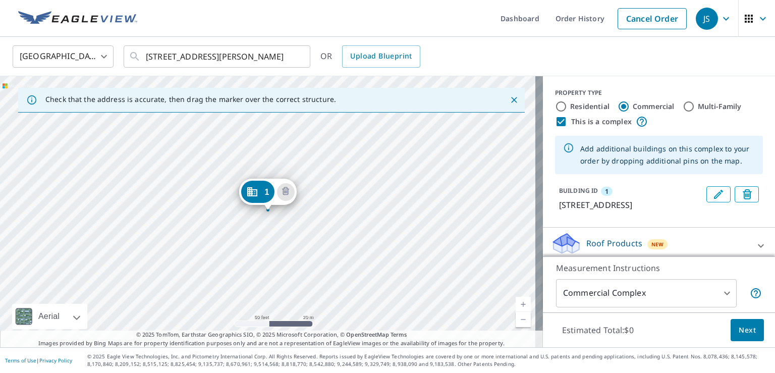
click at [555, 239] on icon at bounding box center [564, 239] width 22 height 13
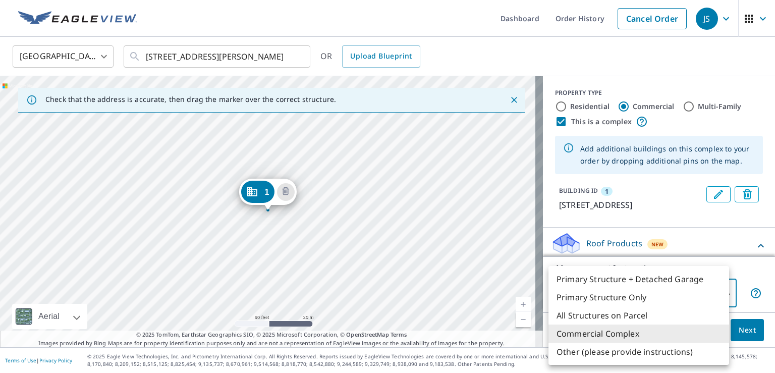
click at [717, 294] on body "JS JS Dashboard Order History Cancel Order JS [GEOGRAPHIC_DATA] US ​ [STREET_AD…" at bounding box center [387, 186] width 775 height 373
click at [621, 278] on li "Primary Structure + Detached Garage" at bounding box center [638, 279] width 181 height 18
type input "1"
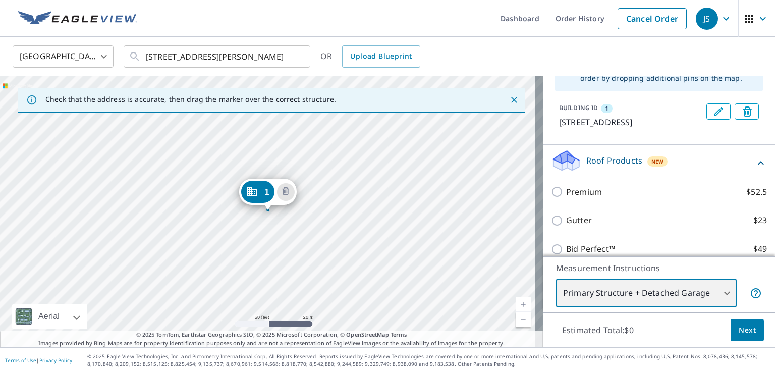
scroll to position [101, 0]
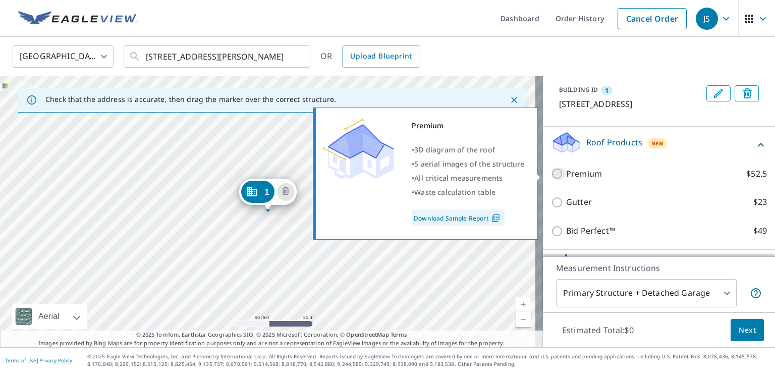
click at [551, 172] on input "Premium $52.5" at bounding box center [558, 173] width 15 height 12
checkbox input "true"
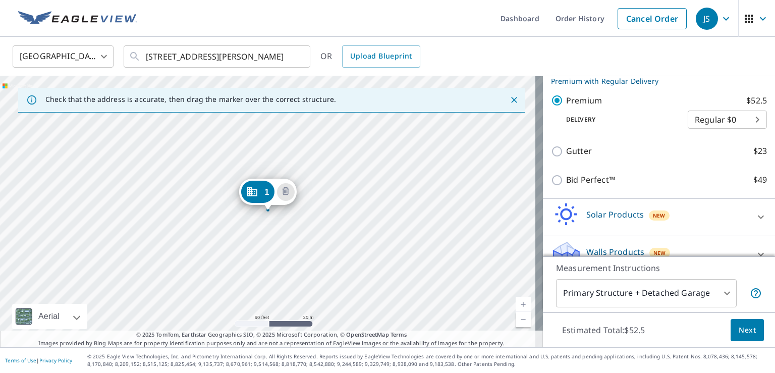
scroll to position [201, 0]
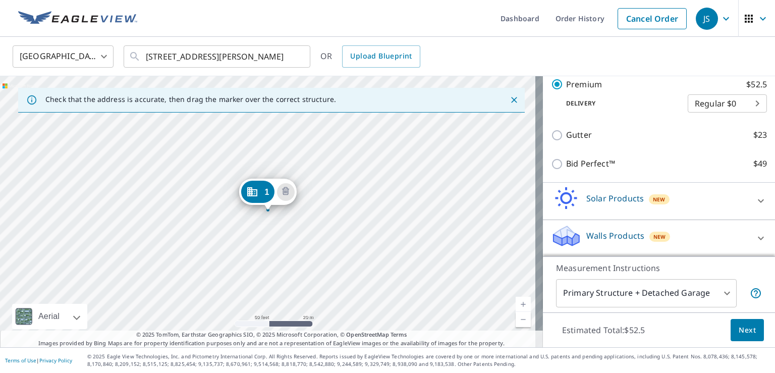
click at [738, 333] on span "Next" at bounding box center [746, 330] width 17 height 13
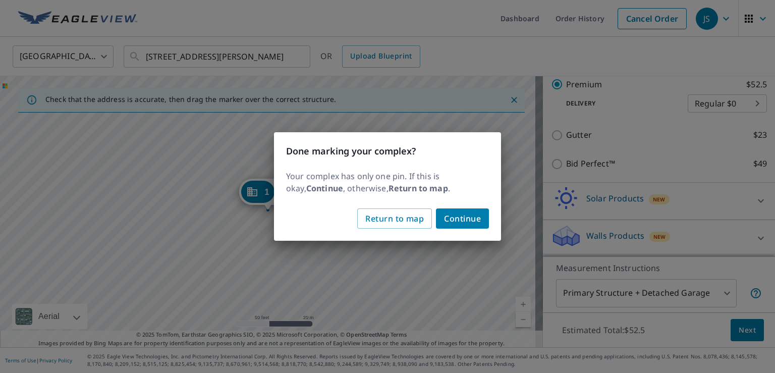
click at [472, 221] on span "Continue" at bounding box center [462, 218] width 37 height 14
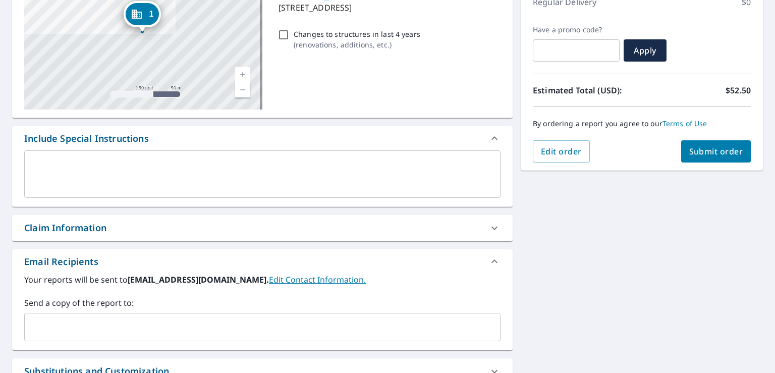
scroll to position [202, 0]
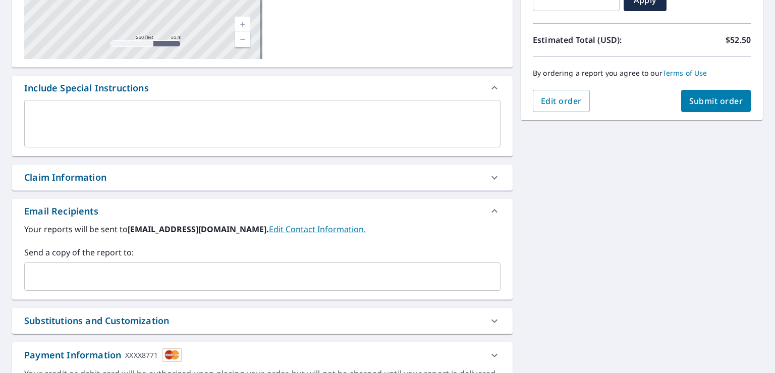
click at [91, 279] on input "text" at bounding box center [255, 276] width 452 height 19
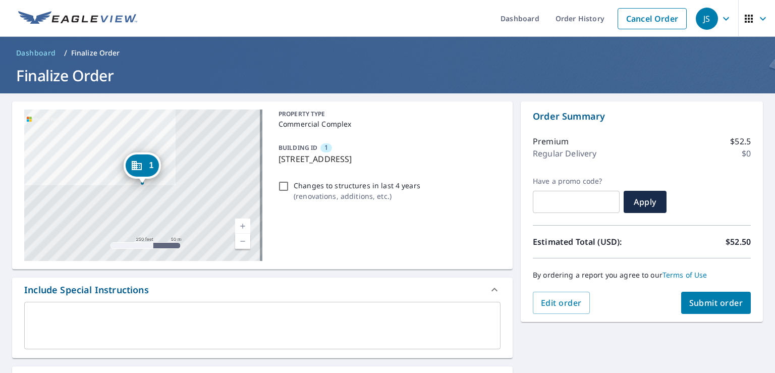
scroll to position [50, 0]
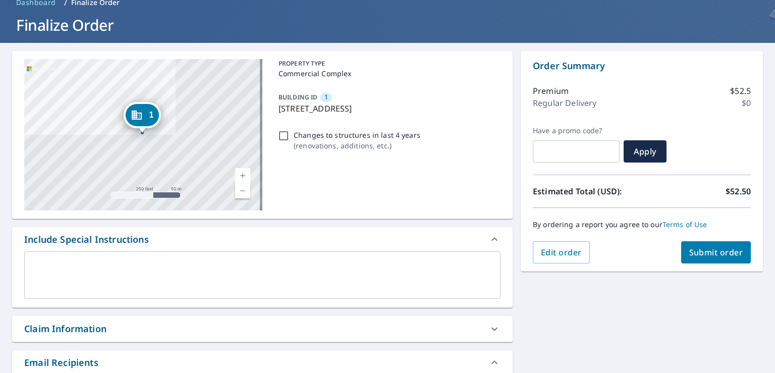
type input "[PERSON_NAME][EMAIL_ADDRESS][PERSON_NAME][DOMAIN_NAME]"
click at [706, 254] on span "Submit order" at bounding box center [716, 252] width 54 height 11
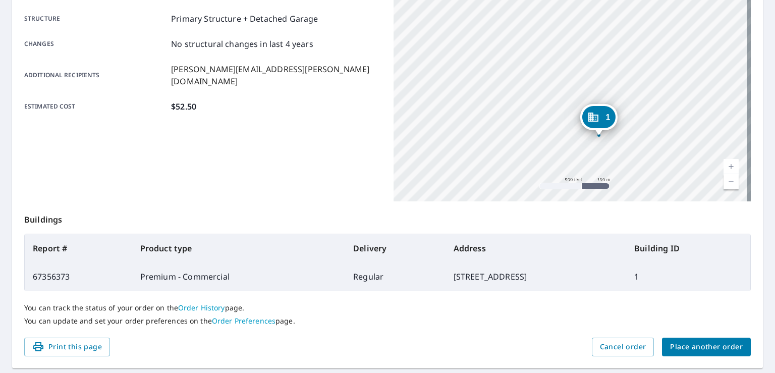
scroll to position [212, 0]
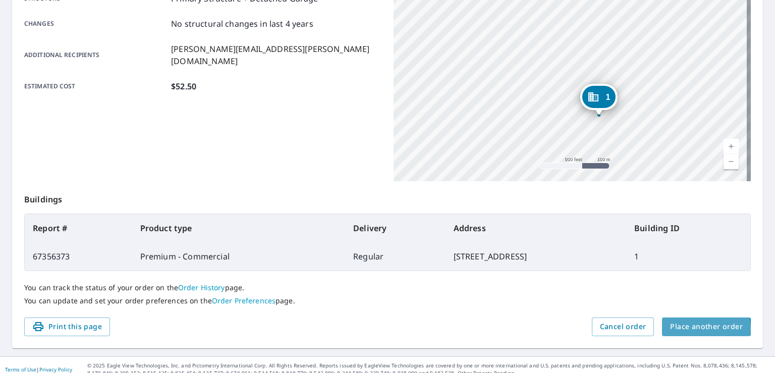
click at [697, 328] on span "Place another order" at bounding box center [706, 326] width 73 height 13
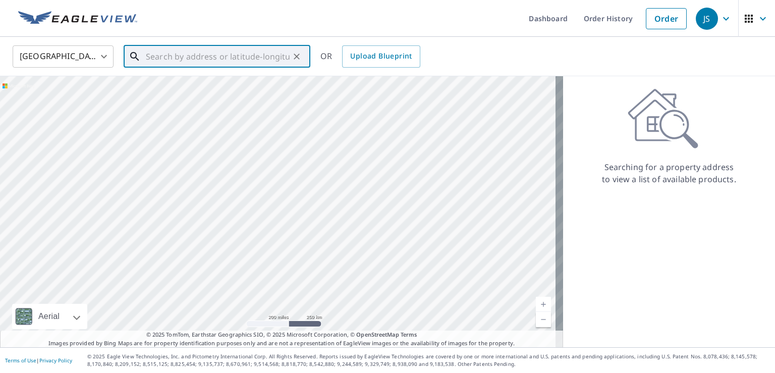
click at [147, 58] on input "text" at bounding box center [218, 56] width 144 height 28
click at [172, 92] on p "Reno, NV 89512" at bounding box center [223, 97] width 158 height 10
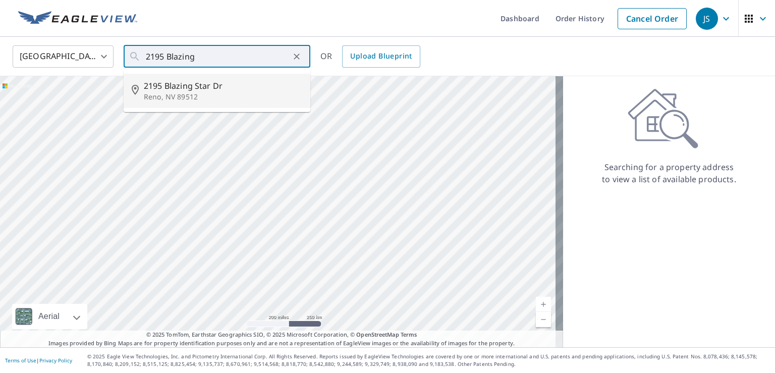
type input "[STREET_ADDRESS][PERSON_NAME]"
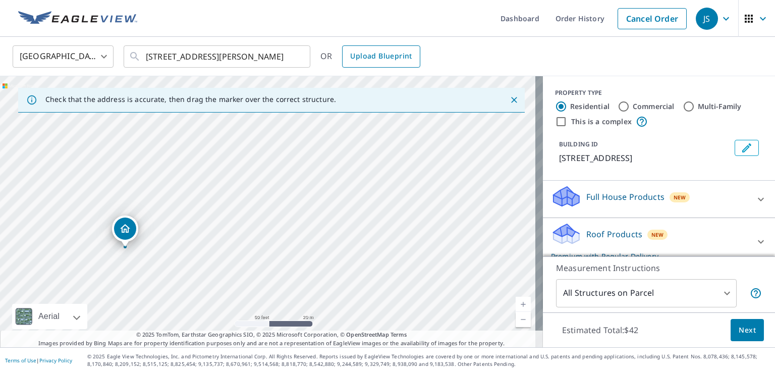
drag, startPoint x: 302, startPoint y: 193, endPoint x: 385, endPoint y: 67, distance: 151.5
click at [385, 67] on div "[GEOGRAPHIC_DATA] US ​ [STREET_ADDRESS][PERSON_NAME] ​ OR Upload Blueprint Chec…" at bounding box center [387, 192] width 775 height 310
click at [384, 10] on ul "Dashboard Order History Cancel Order" at bounding box center [417, 18] width 548 height 37
click at [343, 129] on div "[STREET_ADDRESS][PERSON_NAME]" at bounding box center [271, 211] width 543 height 271
drag, startPoint x: 284, startPoint y: 201, endPoint x: 389, endPoint y: 102, distance: 144.5
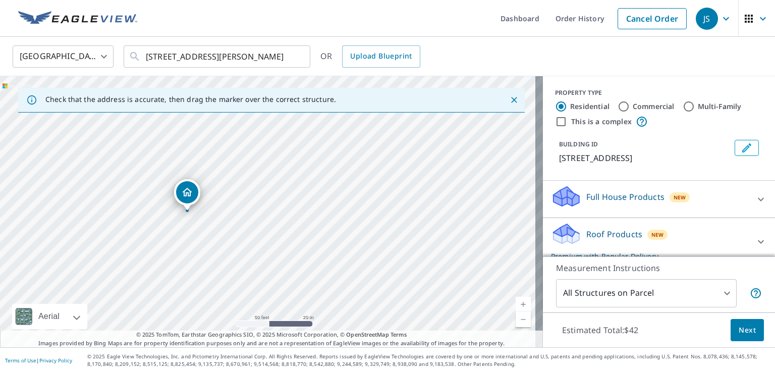
click at [389, 102] on div "Check that the address is accurate, then drag the marker over the correct struc…" at bounding box center [271, 211] width 543 height 271
drag, startPoint x: 335, startPoint y: 189, endPoint x: 360, endPoint y: 177, distance: 27.1
click at [360, 178] on div "[STREET_ADDRESS][PERSON_NAME]" at bounding box center [271, 211] width 543 height 271
drag, startPoint x: 288, startPoint y: 267, endPoint x: 321, endPoint y: 167, distance: 104.5
click at [322, 168] on div "[STREET_ADDRESS][PERSON_NAME]" at bounding box center [271, 211] width 543 height 271
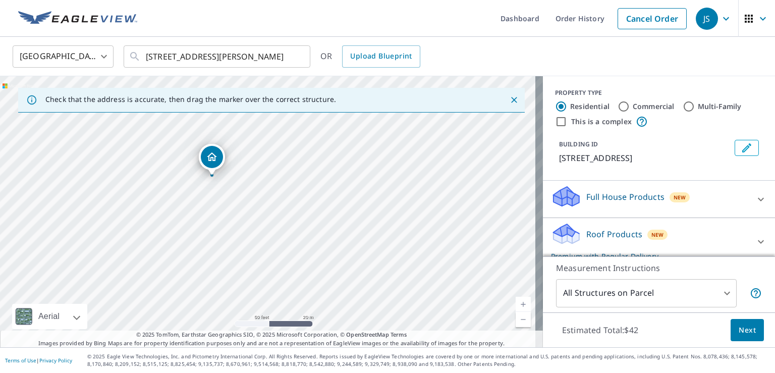
click at [562, 234] on icon at bounding box center [566, 230] width 26 height 13
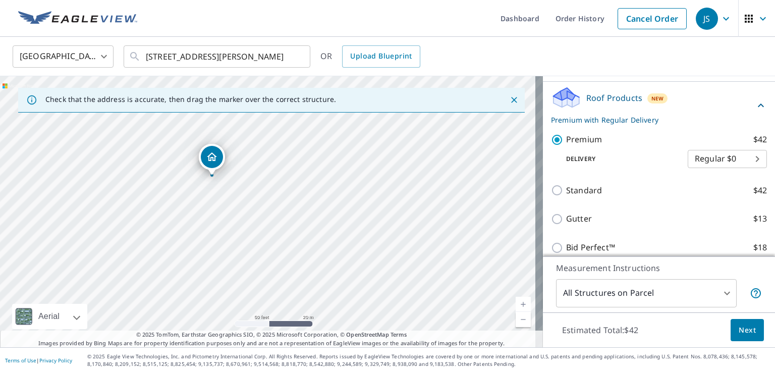
scroll to position [151, 0]
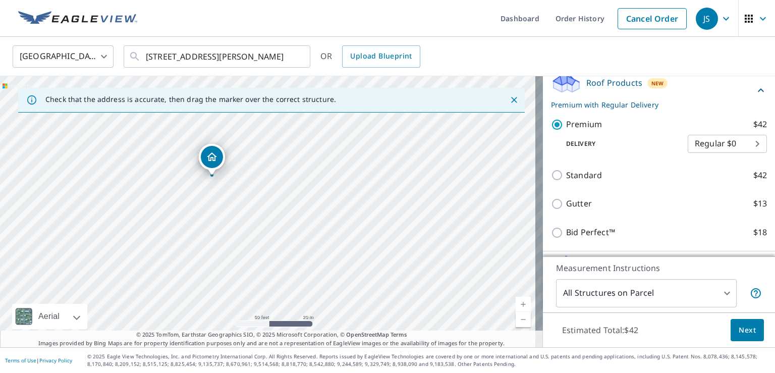
click at [747, 332] on span "Next" at bounding box center [746, 330] width 17 height 13
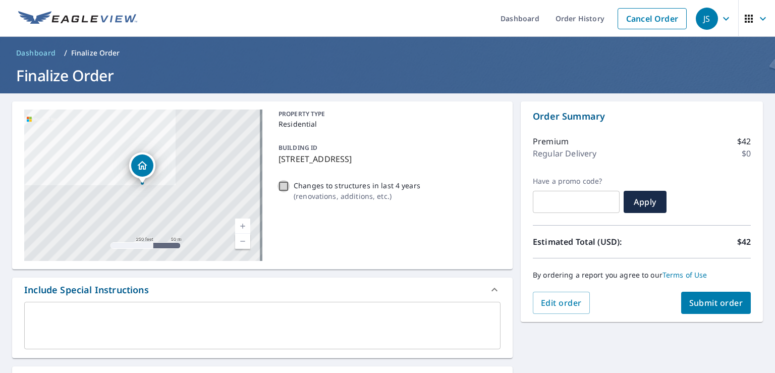
click at [281, 189] on input "Changes to structures in last 4 years ( renovations, additions, etc. )" at bounding box center [283, 186] width 12 height 12
checkbox input "true"
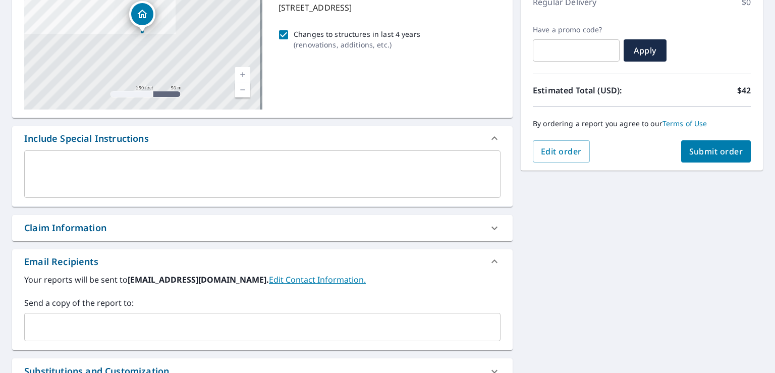
scroll to position [202, 0]
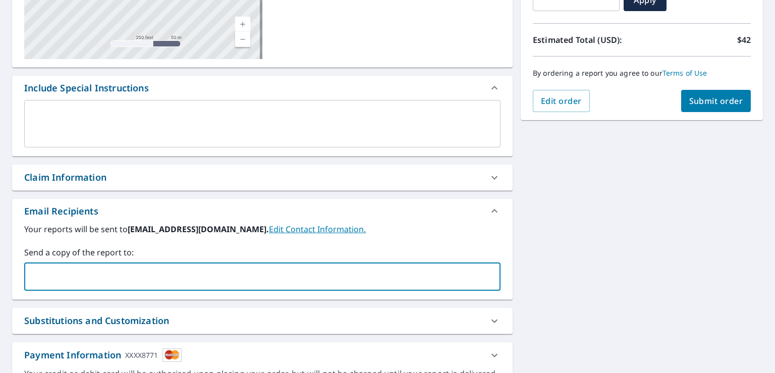
click at [47, 277] on input "text" at bounding box center [255, 276] width 452 height 19
type input "[PERSON_NAME].[PERSON_NAME]@dynamic"
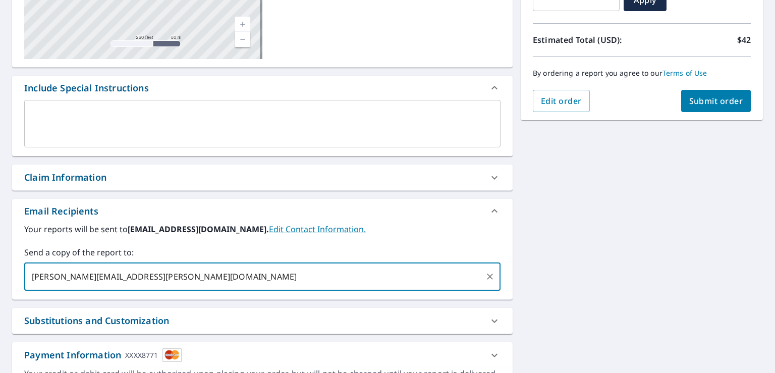
type input "[PERSON_NAME][EMAIL_ADDRESS][PERSON_NAME][DOMAIN_NAME]"
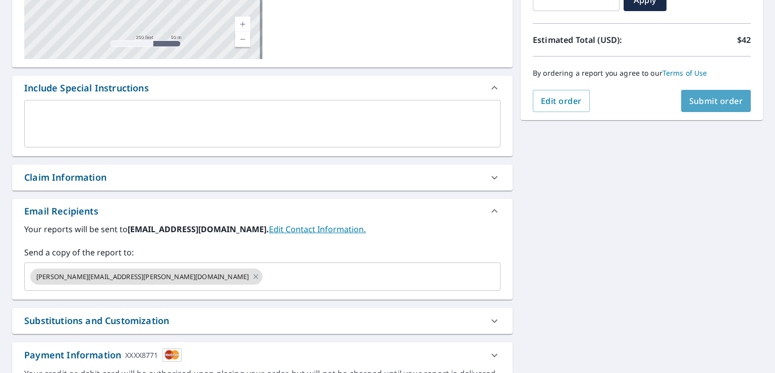
click at [710, 101] on span "Submit order" at bounding box center [716, 100] width 54 height 11
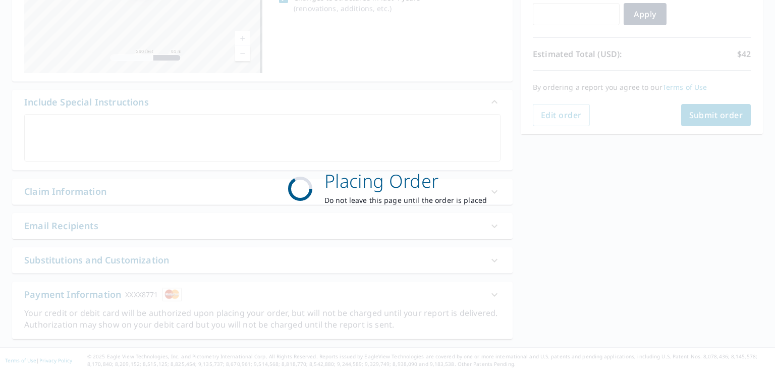
scroll to position [187, 0]
